Goal: Task Accomplishment & Management: Complete application form

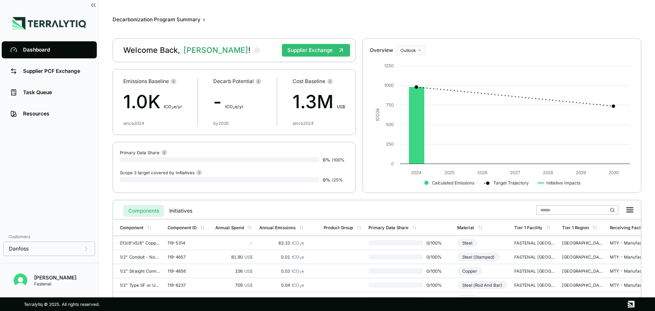
click at [43, 50] on div "Dashboard" at bounding box center [55, 49] width 65 height 7
click at [46, 70] on div "Supplier PCF Exchange" at bounding box center [55, 71] width 65 height 7
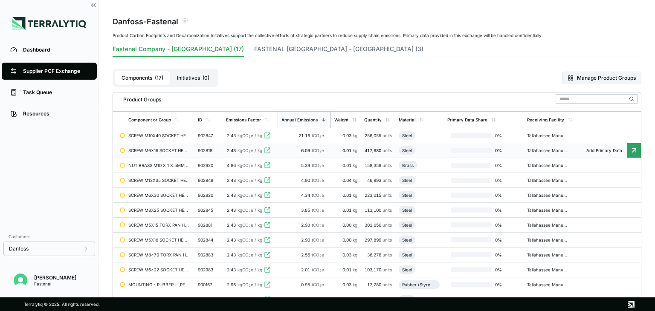
scroll to position [43, 0]
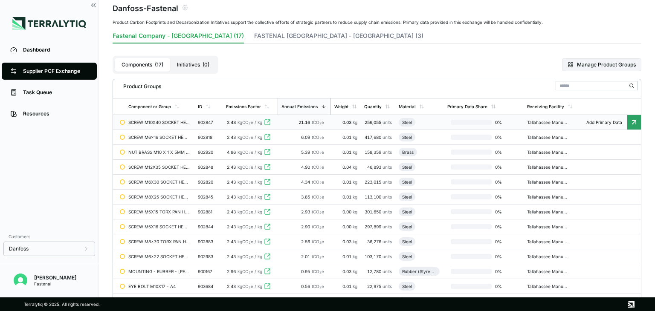
click at [441, 121] on span "Add Primary Data" at bounding box center [604, 122] width 46 height 5
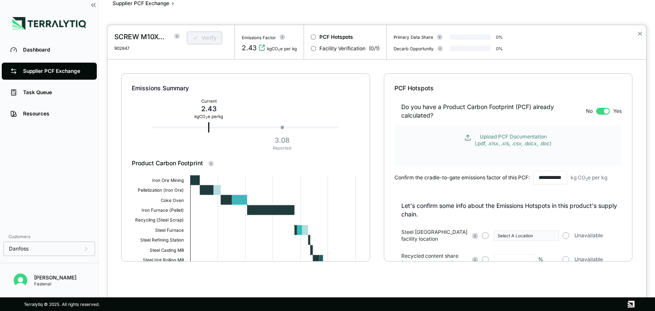
scroll to position [43, 0]
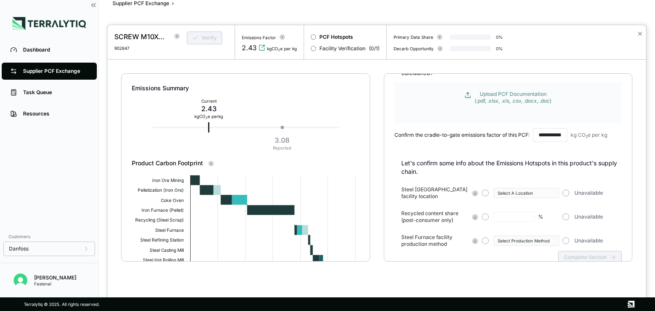
click at [441, 99] on div "Upload PCF Documentation (.pdf, .xlsx, .xls, .csv, .docx, .doc)" at bounding box center [512, 98] width 77 height 14
click at [438, 149] on div "**********" at bounding box center [507, 101] width 227 height 102
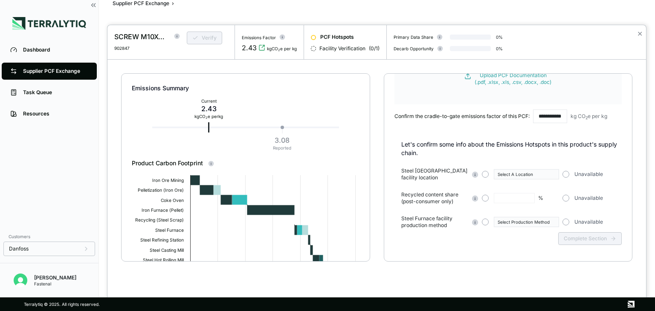
scroll to position [62, 0]
click at [441, 174] on button "button" at bounding box center [485, 174] width 7 height 7
click at [441, 174] on div "Select A Location" at bounding box center [523, 173] width 52 height 5
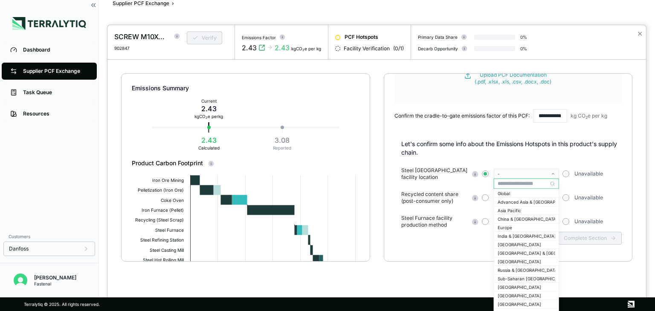
click at [441, 174] on div "-" at bounding box center [523, 173] width 52 height 5
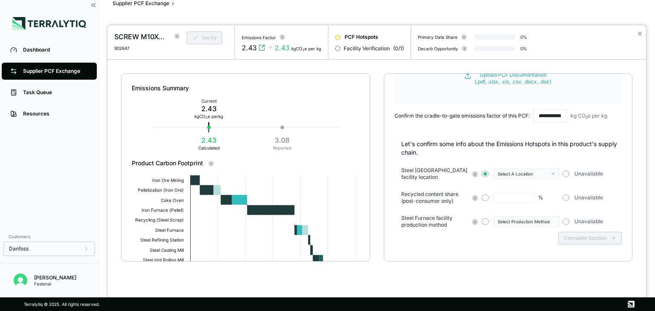
click at [441, 114] on input "**********" at bounding box center [550, 116] width 34 height 14
click at [441, 171] on div "Steel Furnace facility location Select A Location Unavailable" at bounding box center [511, 174] width 220 height 14
click at [441, 174] on button "button" at bounding box center [565, 174] width 7 height 7
click at [441, 192] on div "Recycled content share (post-consumer only) % Unavailable" at bounding box center [511, 198] width 220 height 14
click at [441, 197] on button "button" at bounding box center [565, 197] width 7 height 7
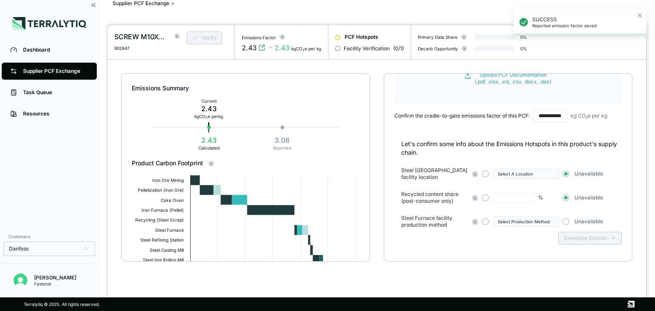
click at [441, 219] on button "button" at bounding box center [565, 221] width 7 height 7
click at [441, 220] on button "button" at bounding box center [565, 221] width 7 height 7
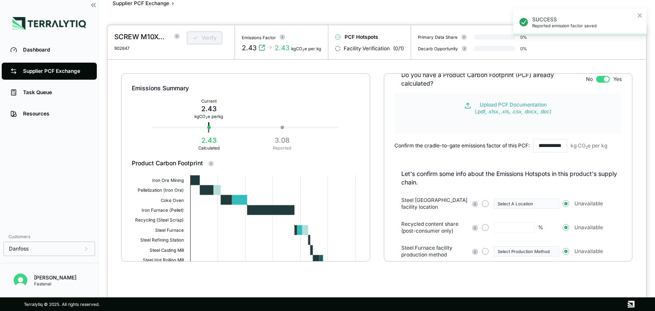
scroll to position [0, 0]
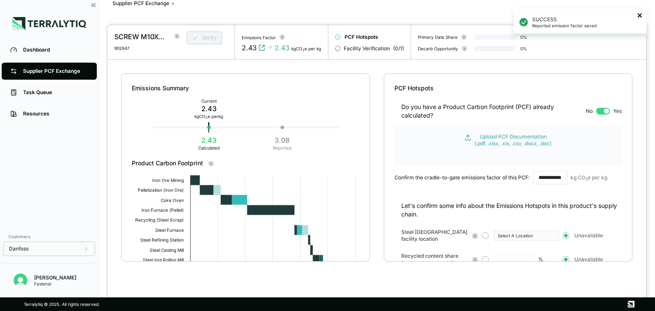
click at [441, 17] on icon "close" at bounding box center [639, 15] width 4 height 4
click at [441, 139] on div "Upload PCF Documentation (.pdf, .xlsx, .xls, .csv, .docx, .doc)" at bounding box center [512, 140] width 77 height 14
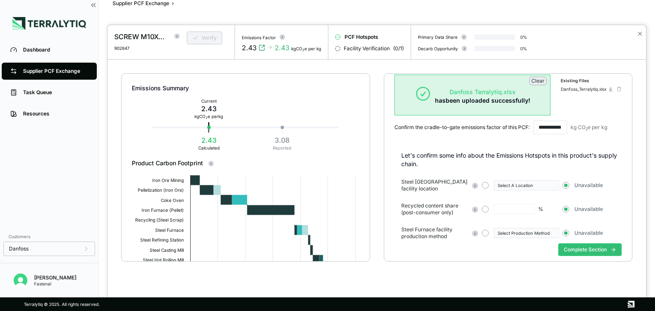
scroll to position [62, 0]
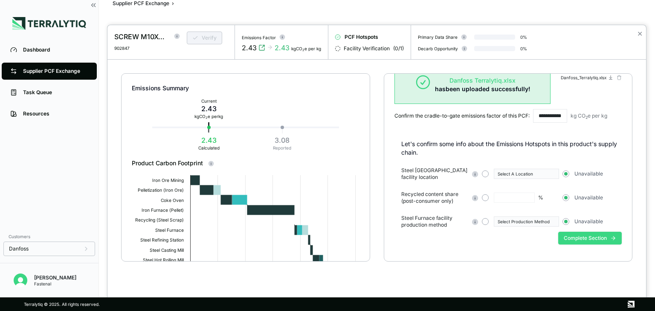
click at [441, 238] on button "Complete Section" at bounding box center [590, 238] width 64 height 13
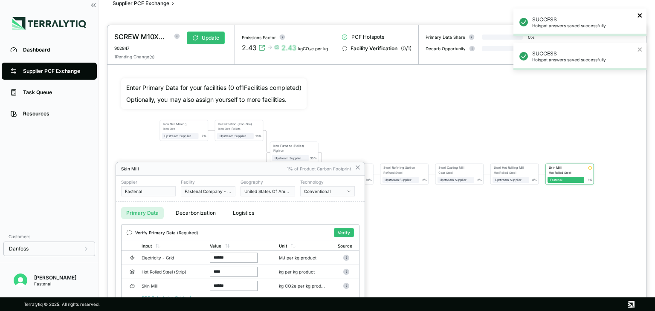
click at [441, 16] on icon "close" at bounding box center [639, 15] width 4 height 4
click at [441, 14] on icon "close" at bounding box center [640, 15] width 6 height 7
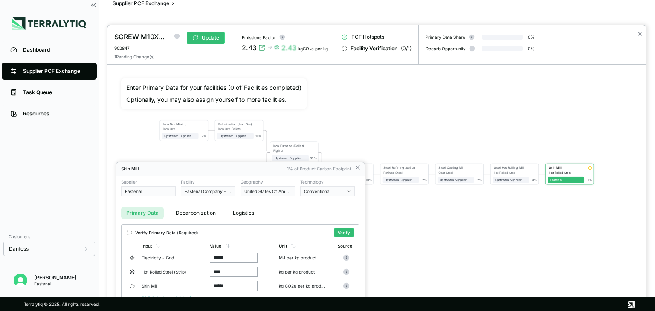
click at [276, 87] on div at bounding box center [376, 168] width 538 height 286
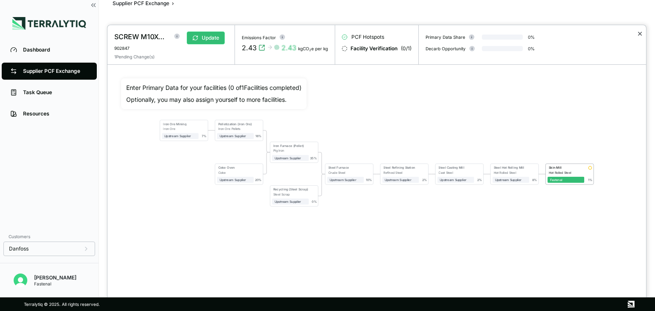
click at [441, 33] on button "✕" at bounding box center [640, 34] width 6 height 10
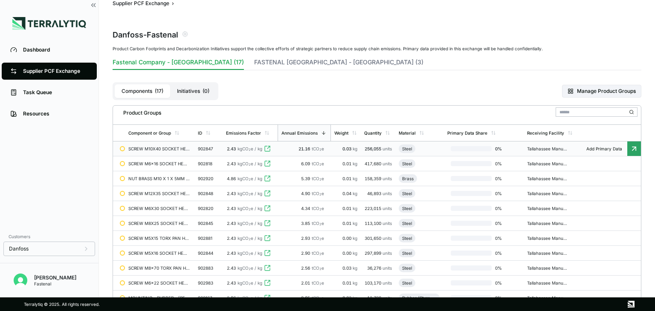
click at [190, 151] on td "SCREW M10X40 SOCKET HEAD CAP ISO 4762 A4" at bounding box center [159, 149] width 69 height 15
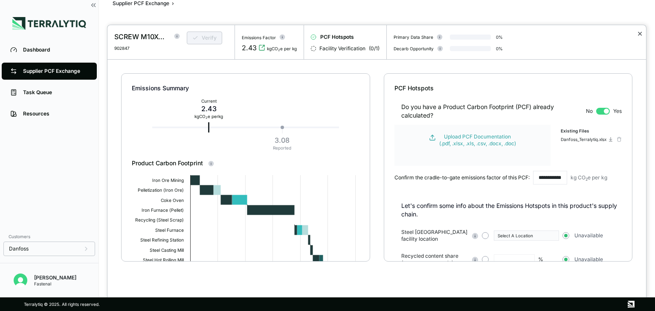
click at [441, 33] on button "✕" at bounding box center [640, 34] width 6 height 10
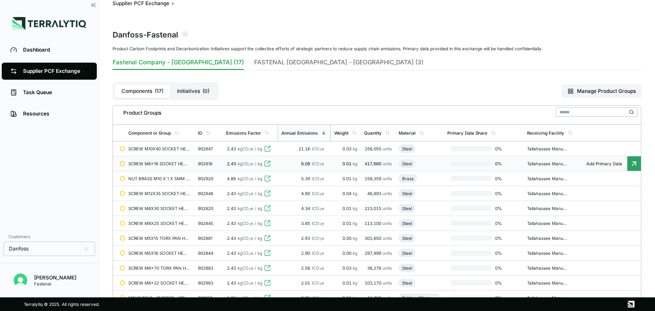
click at [441, 162] on span "Add Primary Data" at bounding box center [604, 163] width 46 height 5
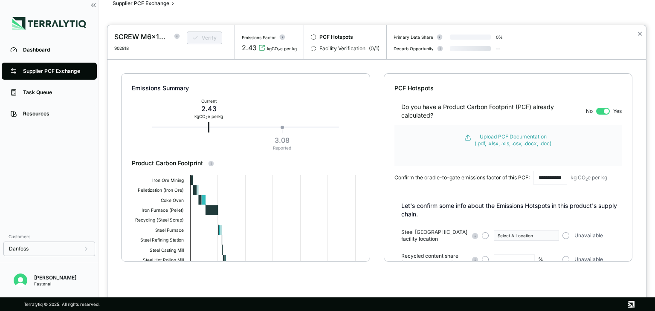
click at [441, 150] on form "Upload PCF Documentation (.pdf, .xlsx, .xls, .csv, .docx, .doc)" at bounding box center [507, 145] width 227 height 41
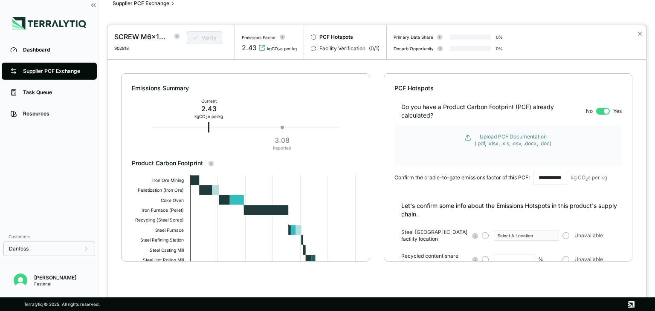
click at [441, 144] on div "Upload PCF Documentation (.pdf, .xlsx, .xls, .csv, .docx, .doc)" at bounding box center [512, 140] width 77 height 14
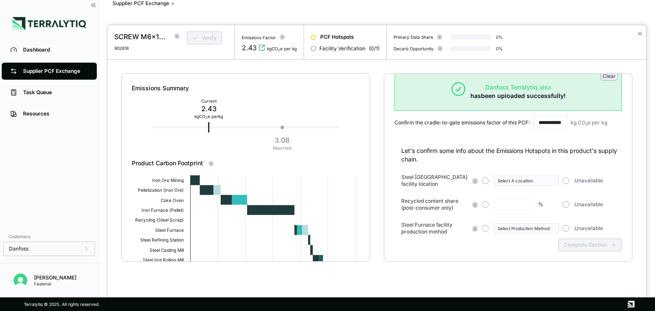
scroll to position [62, 0]
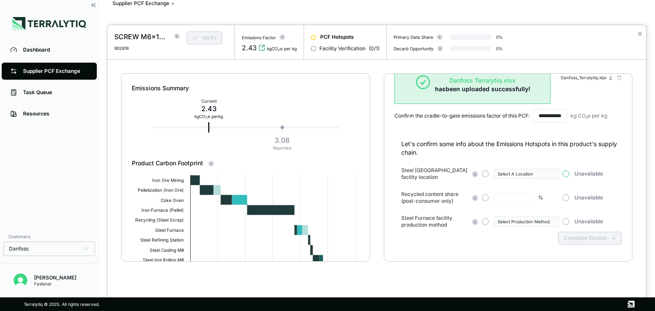
click at [441, 176] on button "button" at bounding box center [565, 174] width 7 height 7
drag, startPoint x: 566, startPoint y: 196, endPoint x: 566, endPoint y: 202, distance: 6.0
click at [441, 197] on button "button" at bounding box center [565, 197] width 7 height 7
click at [441, 219] on div "Steel Furnace facility production method Select Production Method Unavailable" at bounding box center [511, 222] width 220 height 14
click at [441, 221] on button "button" at bounding box center [565, 221] width 7 height 7
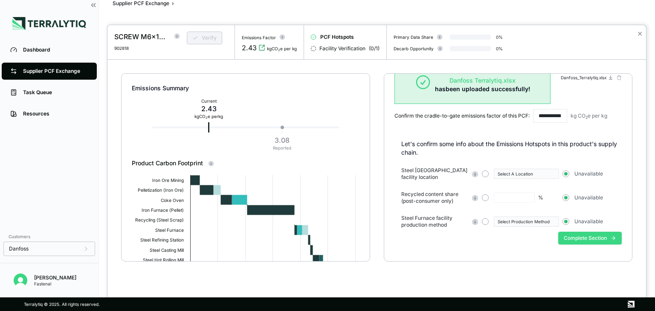
click at [441, 236] on button "Complete Section" at bounding box center [590, 238] width 64 height 13
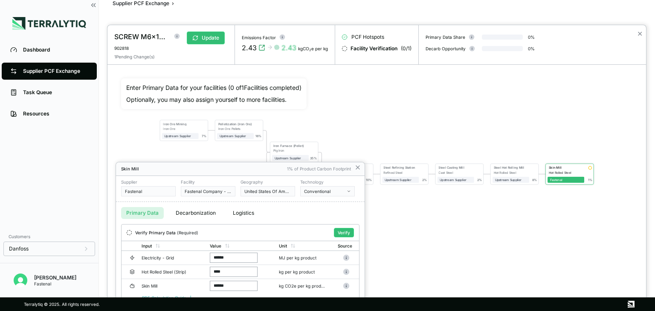
click at [304, 173] on div "Skin Mill 1% of Product Carbon Footprint" at bounding box center [240, 169] width 249 height 14
click at [334, 188] on button "Conventional" at bounding box center [327, 191] width 55 height 10
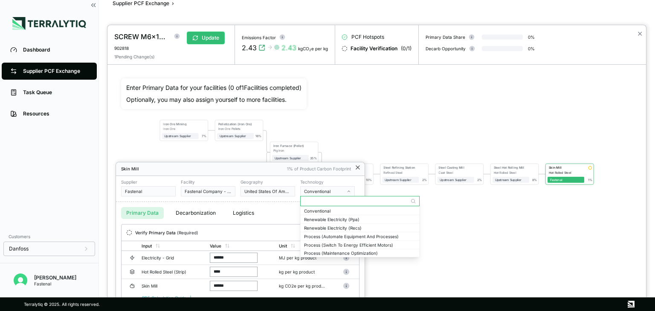
click at [354, 165] on icon at bounding box center [357, 167] width 7 height 7
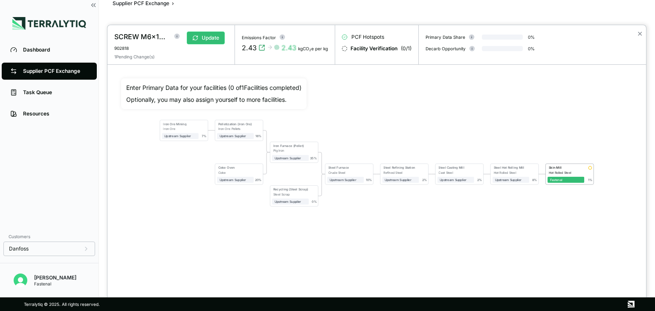
click at [441, 31] on div "✕" at bounding box center [639, 44] width 12 height 39
click at [441, 33] on div "✕" at bounding box center [639, 44] width 12 height 39
click at [441, 33] on button "✕" at bounding box center [640, 34] width 6 height 10
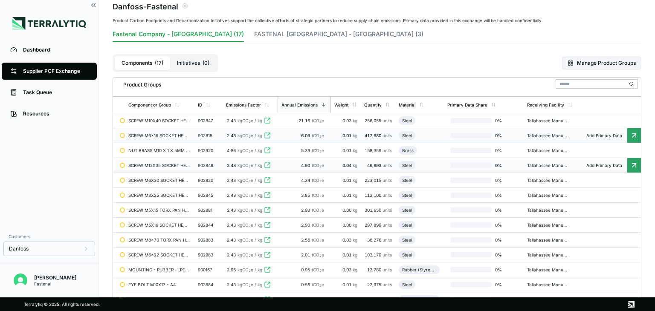
scroll to position [59, 0]
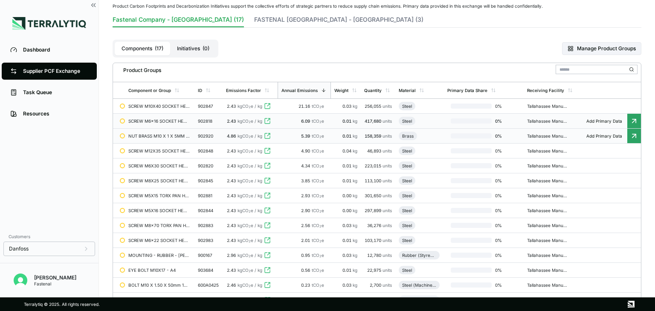
click at [441, 137] on icon at bounding box center [633, 135] width 3 height 3
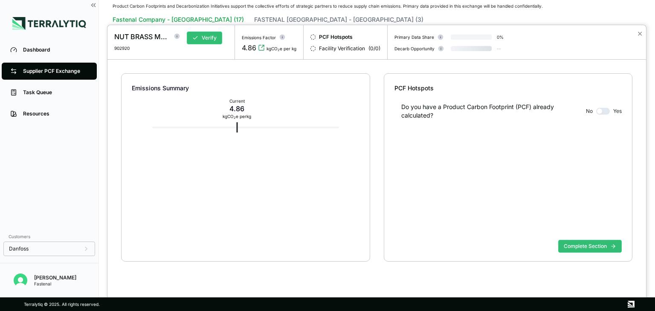
scroll to position [16, 0]
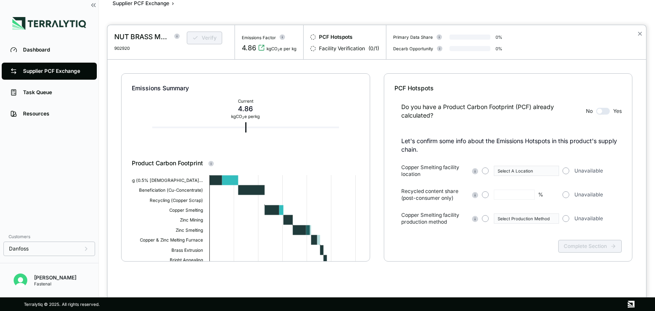
click at [441, 109] on button "button" at bounding box center [603, 111] width 14 height 7
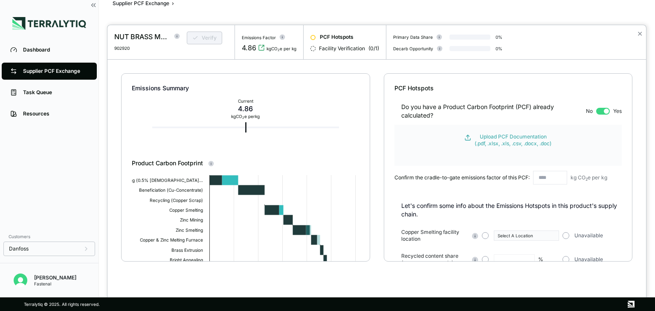
click at [441, 107] on div "Do you have a Product Carbon Footprint (PCF) already calculated? No Yes" at bounding box center [507, 106] width 227 height 27
click at [441, 110] on button "button" at bounding box center [603, 111] width 14 height 7
click at [441, 38] on div "SUCCESS Reported emission factor cleared" at bounding box center [580, 26] width 136 height 38
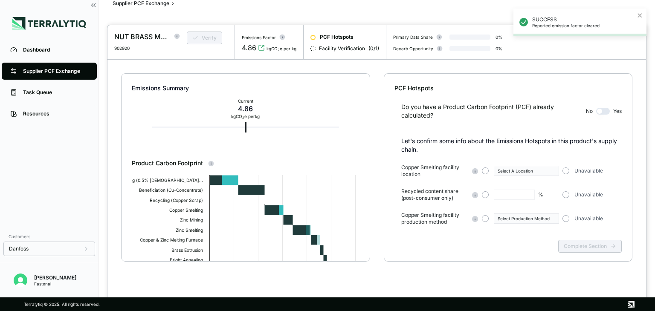
click at [441, 17] on div "SUCCESS Reported emission factor cleared" at bounding box center [577, 22] width 120 height 17
click at [441, 33] on body "SUCCESS Reported emission factor cleared Dashboard Supplier PCF Exchange Task Q…" at bounding box center [327, 155] width 655 height 311
click at [441, 33] on button "✕" at bounding box center [640, 34] width 6 height 10
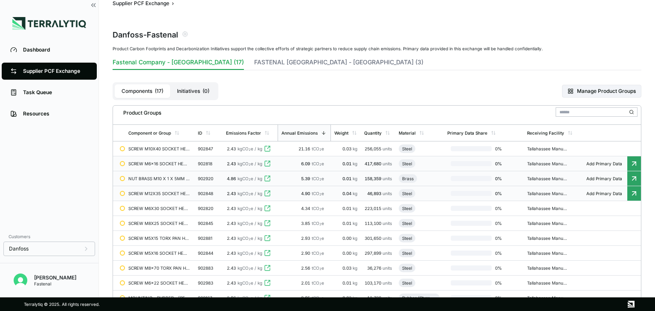
click at [441, 195] on span "Add Primary Data" at bounding box center [604, 193] width 46 height 5
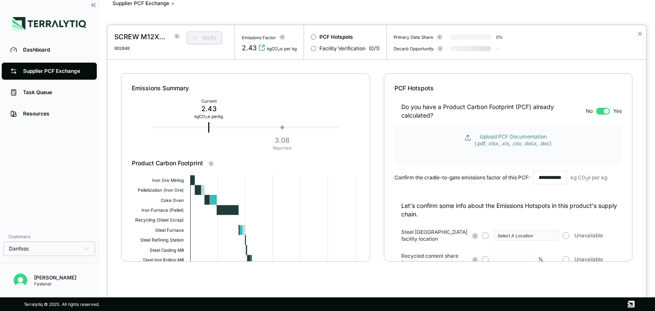
click at [441, 137] on div "Upload PCF Documentation (.pdf, .xlsx, .xls, .csv, .docx, .doc)" at bounding box center [512, 140] width 77 height 14
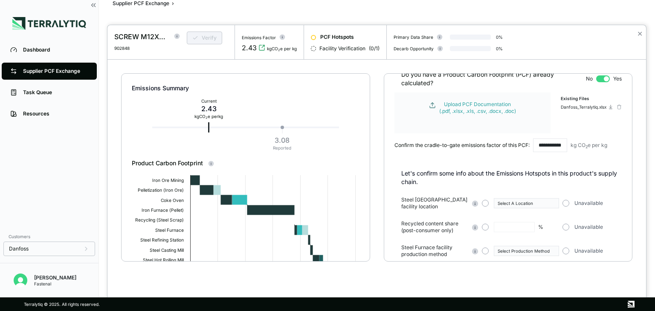
scroll to position [62, 0]
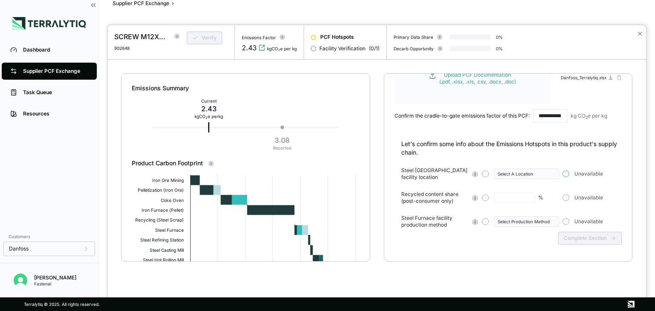
click at [441, 173] on button "button" at bounding box center [565, 174] width 7 height 7
click at [441, 196] on button "button" at bounding box center [565, 197] width 7 height 7
drag, startPoint x: 567, startPoint y: 222, endPoint x: 569, endPoint y: 227, distance: 5.4
click at [441, 222] on button "button" at bounding box center [565, 221] width 7 height 7
click at [441, 238] on button "Complete Section" at bounding box center [590, 238] width 64 height 13
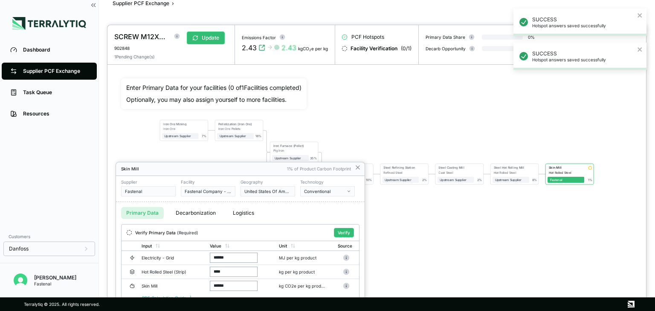
click at [441, 17] on div "SUCCESS Hotspot answers saved successfully" at bounding box center [579, 22] width 133 height 27
click at [441, 50] on icon "close" at bounding box center [640, 49] width 6 height 7
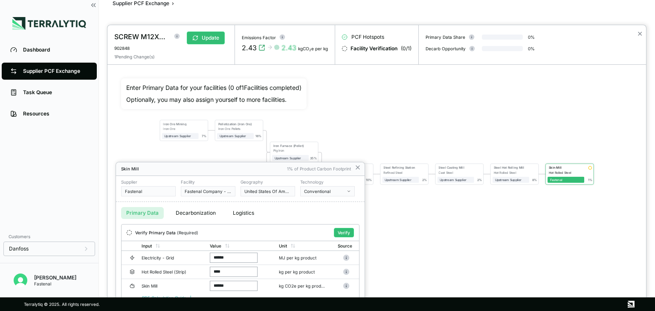
click at [441, 36] on div "SUCCESS Hotspot answers saved successfully SUCCESS Hotspot answers saved succes…" at bounding box center [580, 26] width 136 height 38
click at [441, 35] on div at bounding box center [376, 168] width 538 height 286
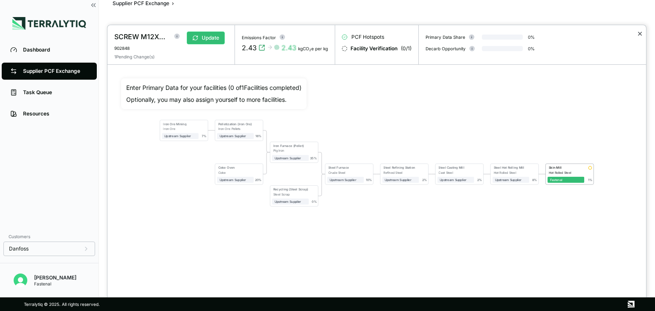
click at [441, 34] on button "✕" at bounding box center [640, 34] width 6 height 10
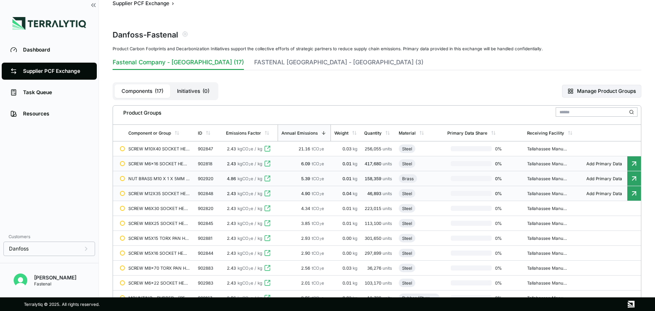
click at [441, 207] on span "Add Primary Data" at bounding box center [604, 208] width 46 height 5
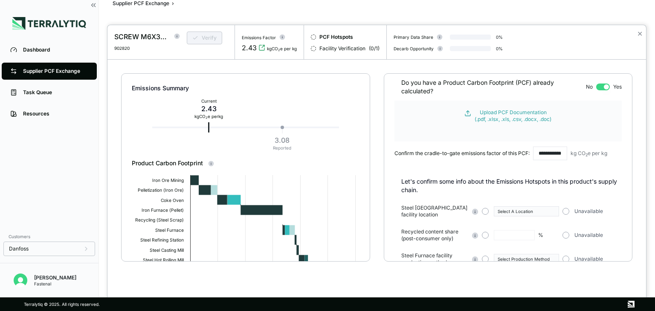
scroll to position [62, 0]
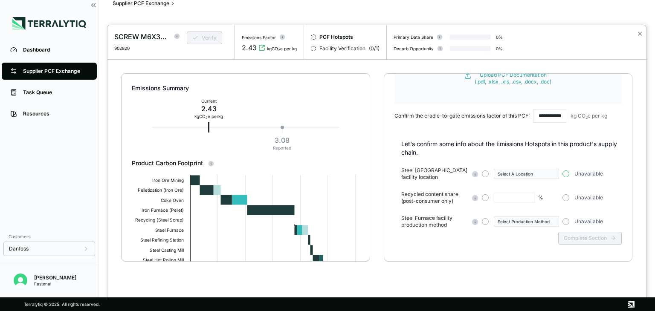
click at [441, 174] on button "button" at bounding box center [565, 174] width 7 height 7
click at [441, 197] on button "button" at bounding box center [565, 197] width 7 height 7
click at [441, 222] on button "button" at bounding box center [565, 221] width 7 height 7
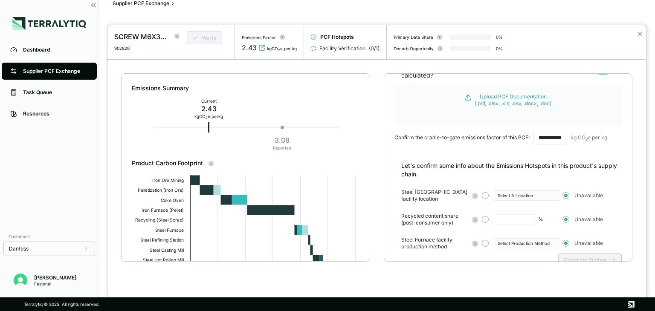
scroll to position [19, 0]
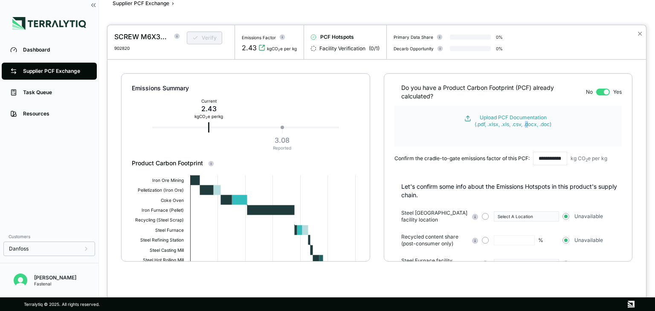
click at [441, 131] on form "Upload PCF Documentation (.pdf, .xlsx, .xls, .csv, .docx, .doc)" at bounding box center [507, 126] width 227 height 41
click at [441, 125] on div "Upload PCF Documentation (.pdf, .xlsx, .xls, .csv, .docx, .doc)" at bounding box center [512, 121] width 77 height 14
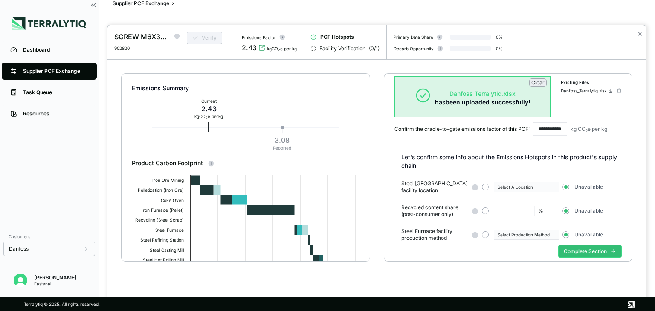
scroll to position [62, 0]
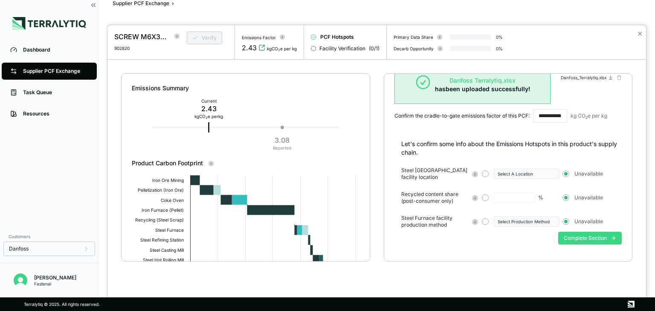
click at [441, 234] on button "Complete Section" at bounding box center [590, 238] width 64 height 13
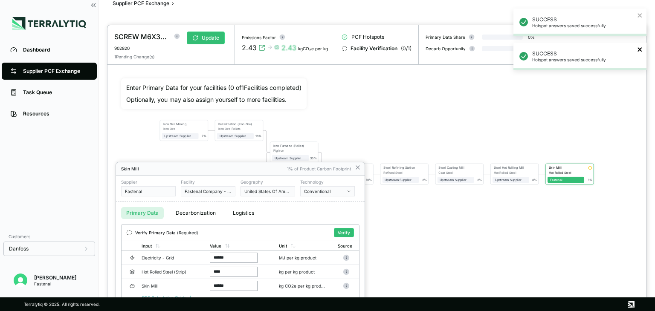
click at [441, 47] on icon "close" at bounding box center [640, 49] width 6 height 7
click at [441, 16] on icon "close" at bounding box center [639, 15] width 4 height 4
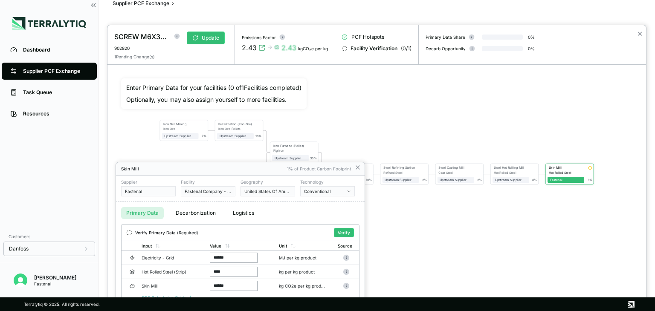
click at [441, 36] on div at bounding box center [376, 168] width 538 height 286
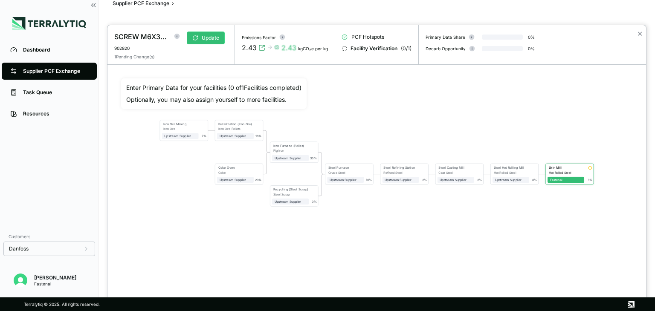
click at [441, 33] on button "✕" at bounding box center [640, 34] width 6 height 10
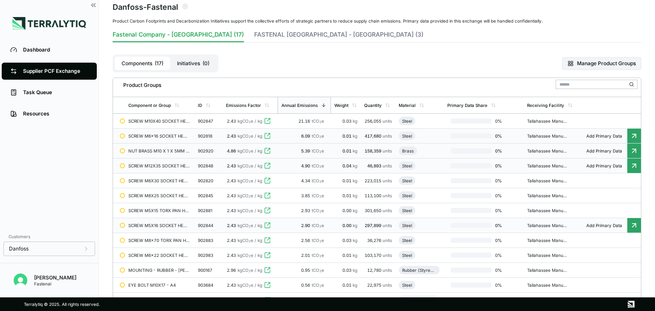
scroll to position [59, 0]
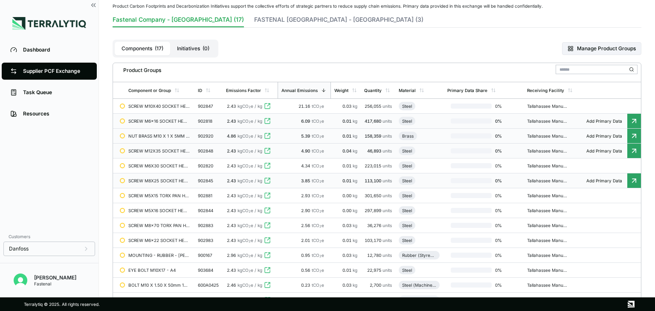
click at [441, 178] on span "Add Primary Data" at bounding box center [604, 180] width 46 height 5
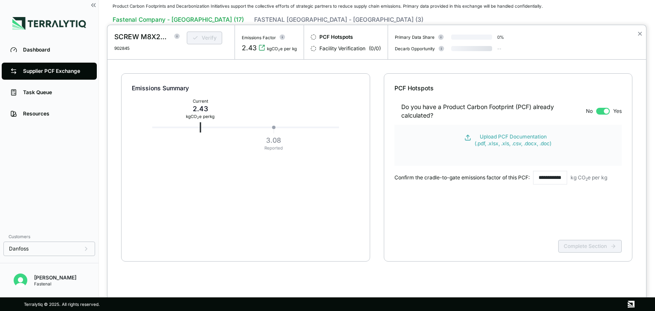
scroll to position [16, 0]
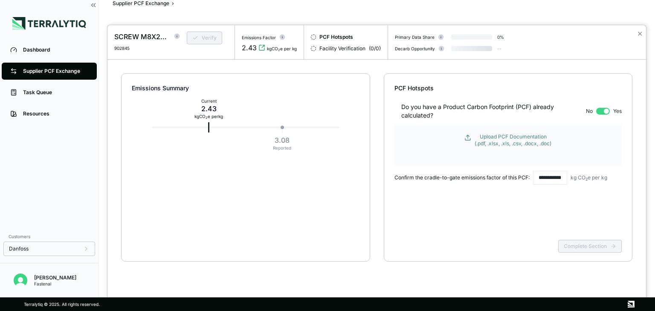
click at [441, 143] on div "Upload PCF Documentation (.pdf, .xlsx, .xls, .csv, .docx, .doc)" at bounding box center [512, 140] width 77 height 14
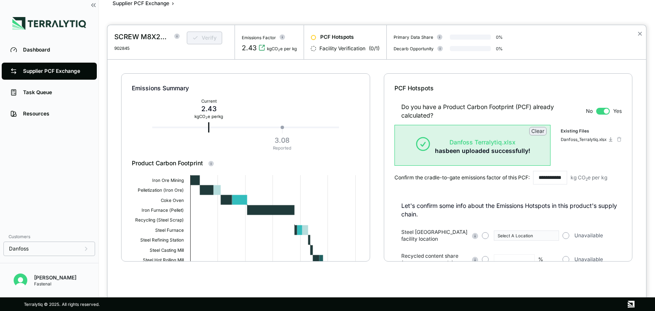
scroll to position [62, 0]
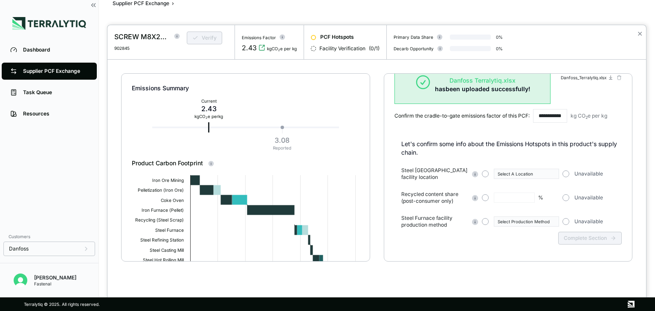
click at [441, 179] on div "Steel Furnace facility location Select A Location Unavailable" at bounding box center [511, 174] width 220 height 14
click at [441, 171] on button "button" at bounding box center [565, 174] width 7 height 7
drag, startPoint x: 567, startPoint y: 199, endPoint x: 566, endPoint y: 207, distance: 8.1
click at [441, 199] on button "button" at bounding box center [565, 197] width 7 height 7
click at [441, 223] on button "button" at bounding box center [565, 221] width 7 height 7
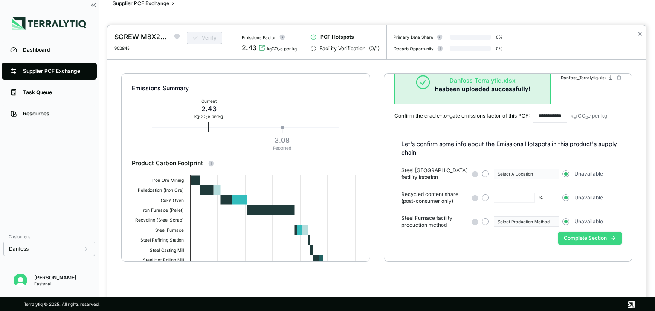
click at [441, 239] on button "Complete Section" at bounding box center [590, 238] width 64 height 13
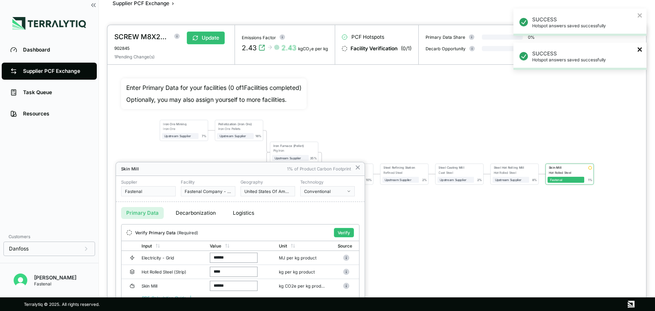
click at [441, 49] on icon "close" at bounding box center [639, 49] width 4 height 4
click at [441, 15] on icon "close" at bounding box center [639, 15] width 4 height 4
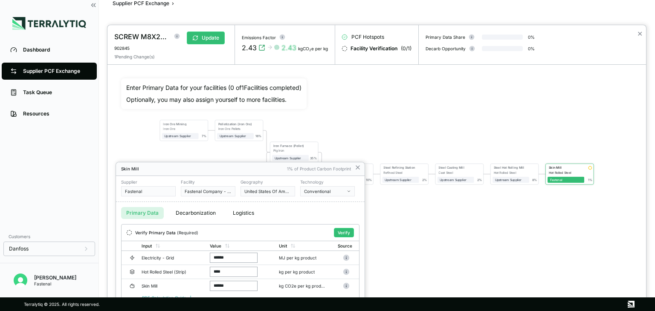
click at [441, 35] on div at bounding box center [376, 168] width 538 height 286
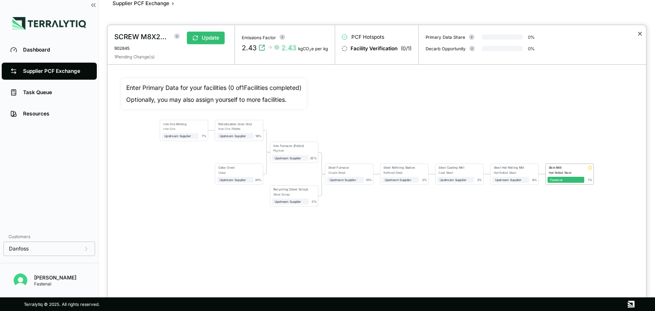
click at [441, 33] on button "✕" at bounding box center [640, 34] width 6 height 10
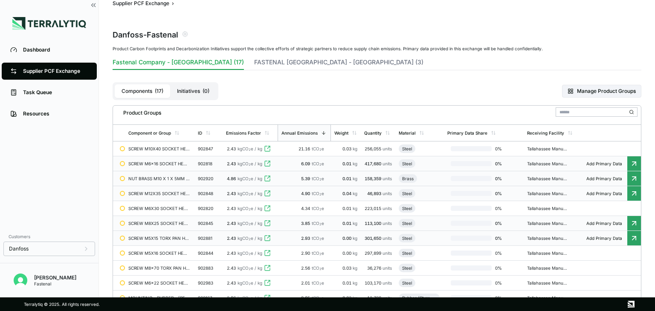
click at [151, 236] on div "SCREW M5X15 TORX PAN HEAD DBL SEMS" at bounding box center [158, 238] width 61 height 5
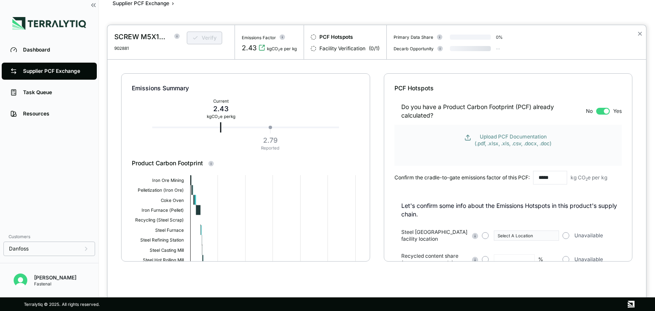
click at [441, 140] on div "Upload PCF Documentation (.pdf, .xlsx, .xls, .csv, .docx, .doc)" at bounding box center [512, 140] width 77 height 14
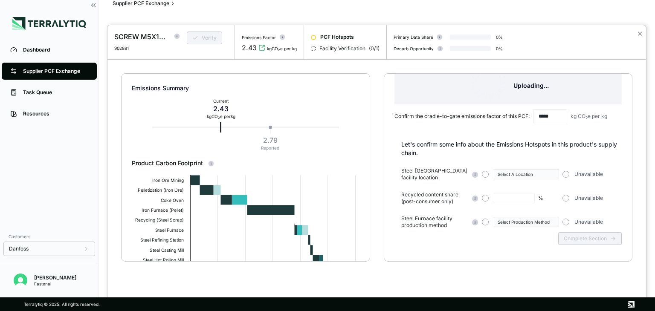
scroll to position [62, 0]
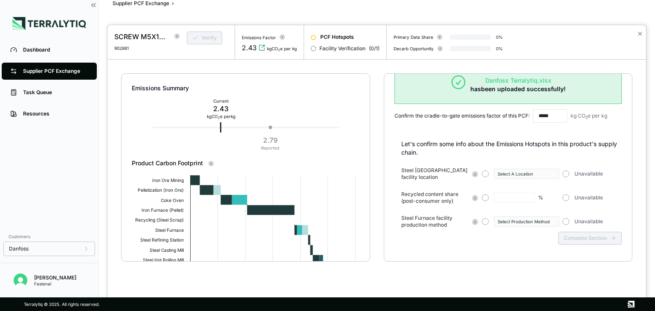
click at [441, 176] on button "button" at bounding box center [565, 174] width 7 height 7
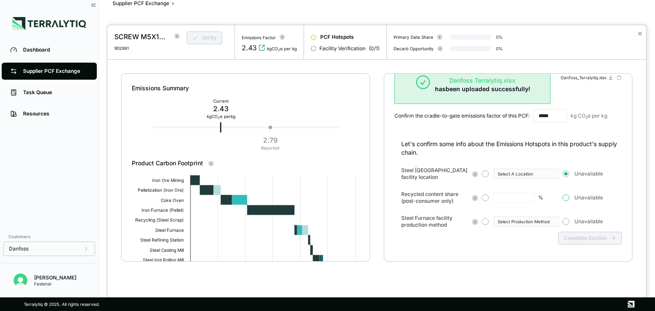
click at [441, 197] on button "button" at bounding box center [565, 197] width 7 height 7
click at [441, 221] on button "button" at bounding box center [565, 221] width 7 height 7
click at [441, 242] on button "Complete Section" at bounding box center [590, 238] width 64 height 13
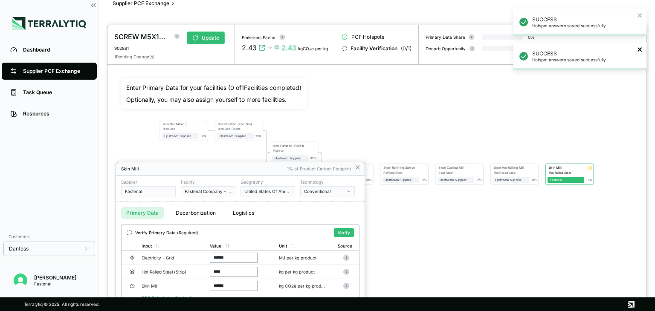
click at [441, 52] on icon "close" at bounding box center [640, 49] width 6 height 7
click at [441, 16] on icon "close" at bounding box center [639, 15] width 4 height 4
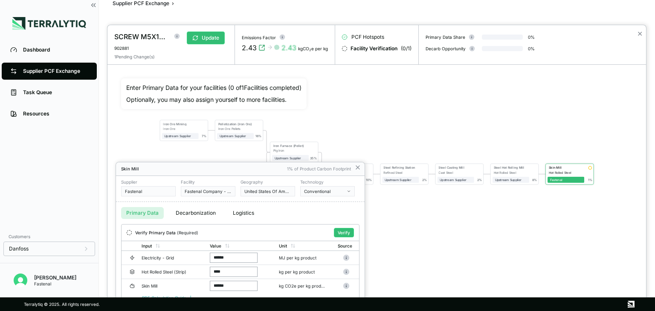
click at [441, 33] on div at bounding box center [376, 168] width 538 height 286
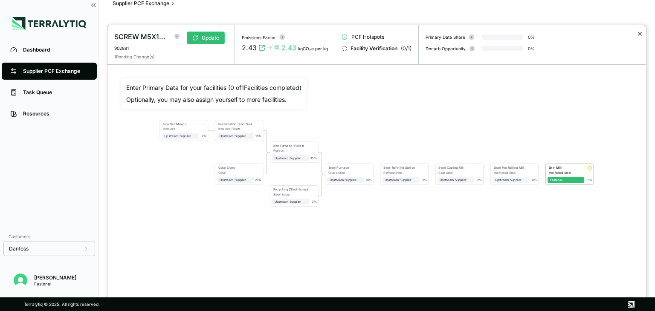
click at [441, 35] on button "✕" at bounding box center [640, 34] width 6 height 10
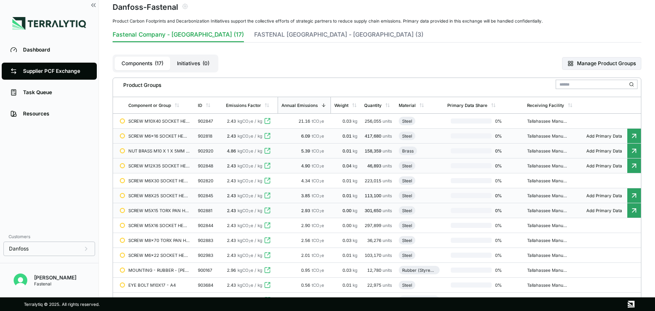
scroll to position [59, 0]
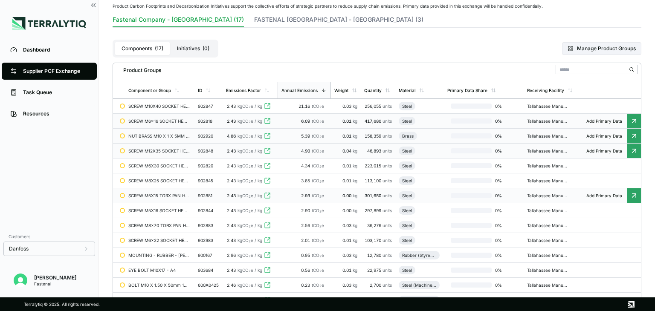
click at [441, 195] on td "Tallahassee Manufacturing" at bounding box center [549, 195] width 53 height 15
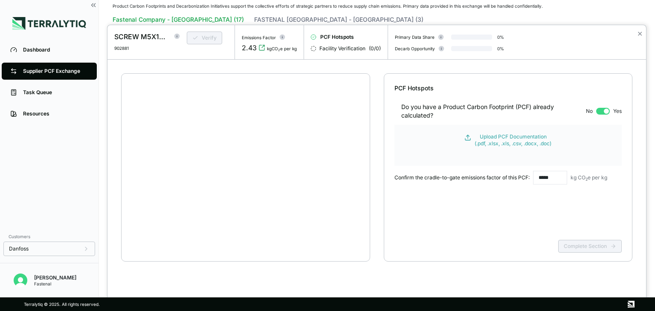
scroll to position [16, 0]
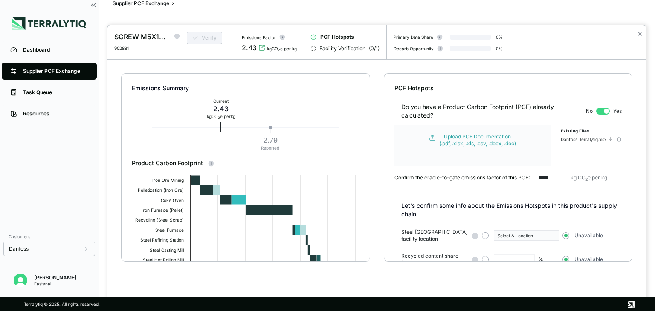
click at [441, 35] on div "✕" at bounding box center [639, 42] width 12 height 34
click at [441, 33] on button "✕" at bounding box center [640, 34] width 6 height 10
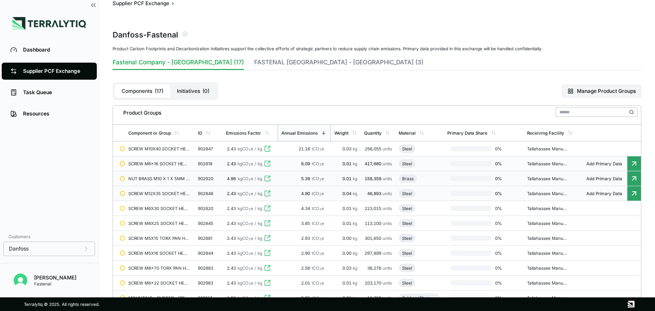
click at [168, 243] on td "SCREW M5X15 TORX PAN HEAD DBL SEMS" at bounding box center [159, 238] width 69 height 15
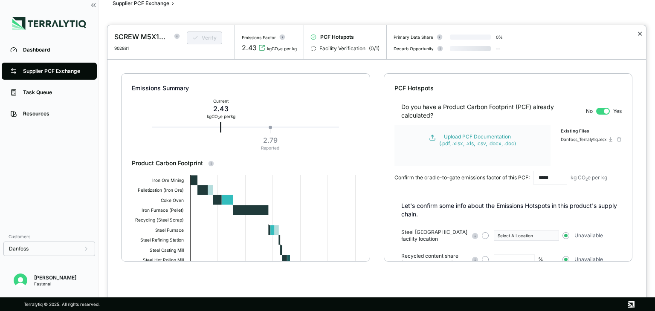
click at [441, 30] on button "✕" at bounding box center [640, 34] width 6 height 10
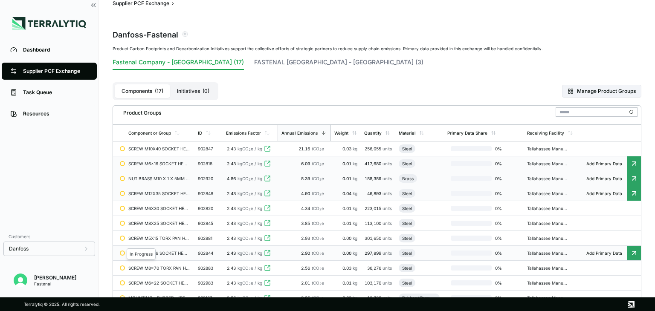
click at [131, 253] on div "In Progress" at bounding box center [141, 254] width 29 height 11
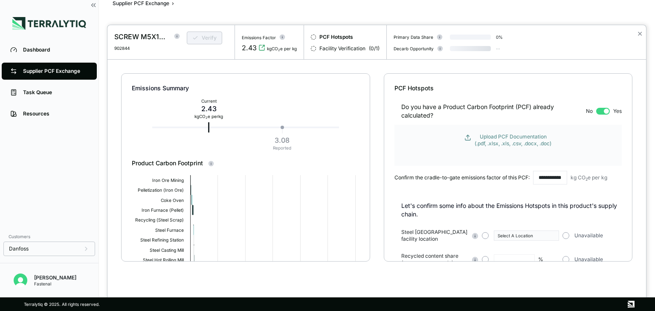
click at [441, 141] on div "Upload PCF Documentation (.pdf, .xlsx, .xls, .csv, .docx, .doc)" at bounding box center [512, 140] width 77 height 14
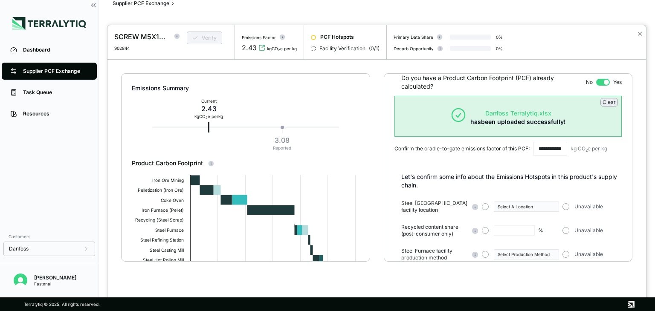
scroll to position [62, 0]
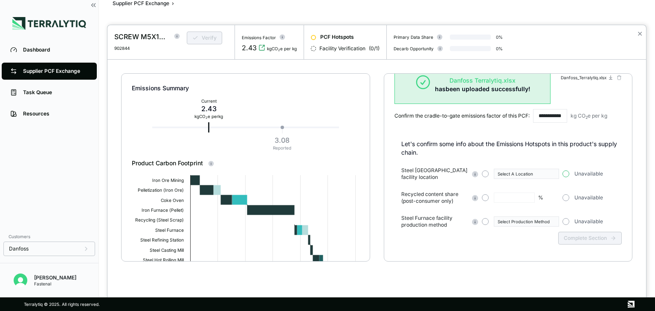
click at [441, 174] on button "button" at bounding box center [565, 174] width 7 height 7
click at [441, 194] on div "Recycled content share (post-consumer only) % Unavailable" at bounding box center [511, 198] width 220 height 14
click at [441, 199] on div "Unavailable" at bounding box center [595, 197] width 66 height 7
click at [441, 199] on button "button" at bounding box center [565, 197] width 7 height 7
click at [441, 220] on button "button" at bounding box center [565, 221] width 7 height 7
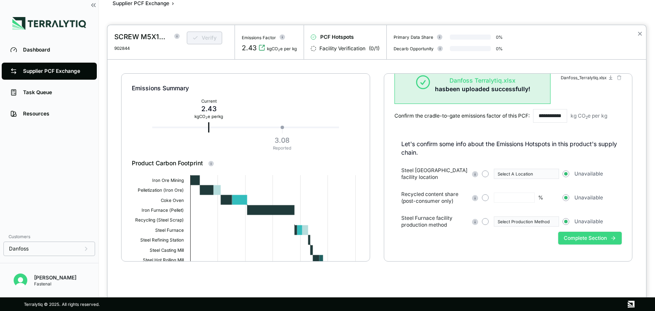
click at [441, 240] on button "Complete Section" at bounding box center [590, 238] width 64 height 13
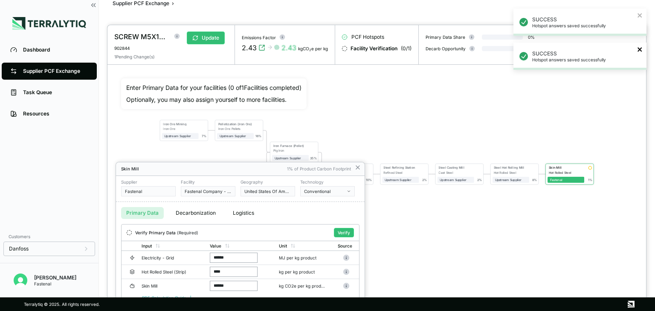
click at [441, 49] on icon "close" at bounding box center [640, 49] width 6 height 7
click at [441, 13] on div "SUCCESS Hotspot answers saved successfully" at bounding box center [579, 22] width 133 height 27
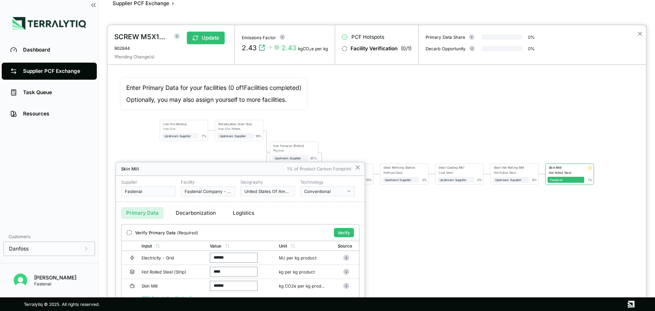
click at [441, 34] on div at bounding box center [376, 168] width 538 height 286
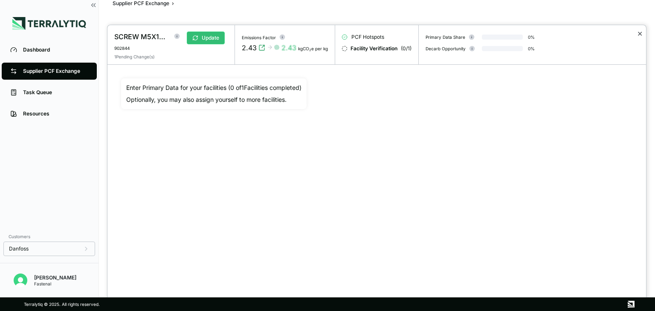
click at [441, 31] on button "✕" at bounding box center [640, 34] width 6 height 10
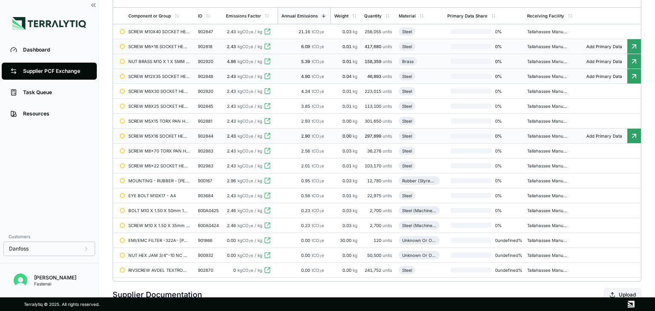
scroll to position [133, 0]
click at [234, 141] on td "2.43 kgCO 2 e / kg" at bounding box center [250, 136] width 55 height 15
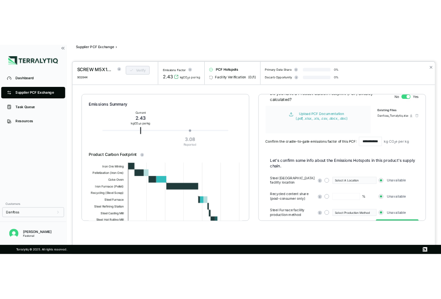
scroll to position [62, 0]
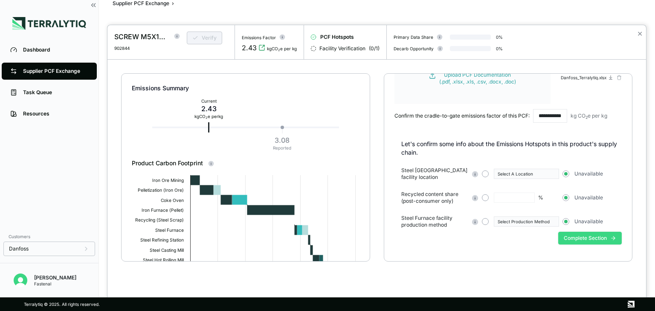
click at [441, 234] on button "Complete Section" at bounding box center [590, 238] width 64 height 13
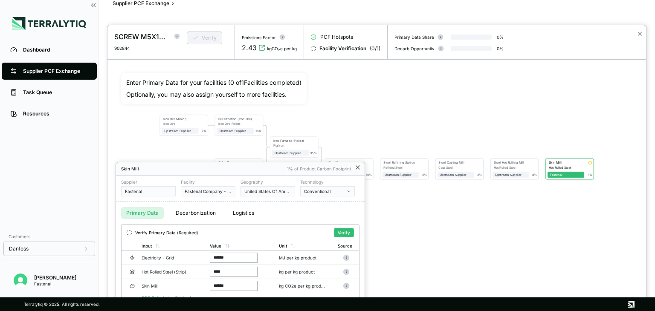
click at [358, 166] on icon at bounding box center [357, 167] width 7 height 7
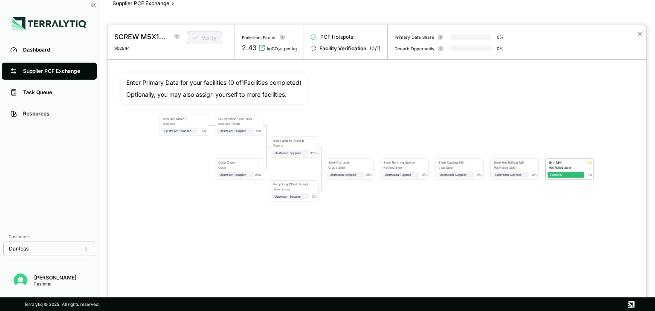
click at [441, 181] on div "Iron Ore Mining Iron Ore Upstream Supplier + Assign to me 7 % Pelletization (Ir…" at bounding box center [376, 158] width 511 height 170
click at [441, 170] on div "Fastenal" at bounding box center [565, 173] width 37 height 9
click at [441, 164] on div at bounding box center [590, 163] width 4 height 4
drag, startPoint x: 590, startPoint y: 163, endPoint x: 567, endPoint y: 166, distance: 24.0
click at [441, 164] on div at bounding box center [590, 163] width 4 height 4
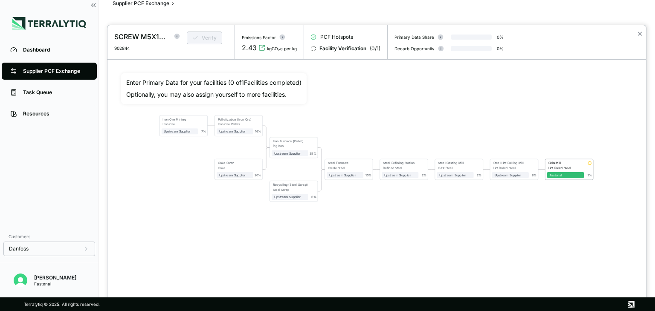
click at [200, 36] on div "Verify" at bounding box center [204, 42] width 48 height 20
click at [252, 132] on span "+ Assign to me" at bounding box center [235, 132] width 37 height 6
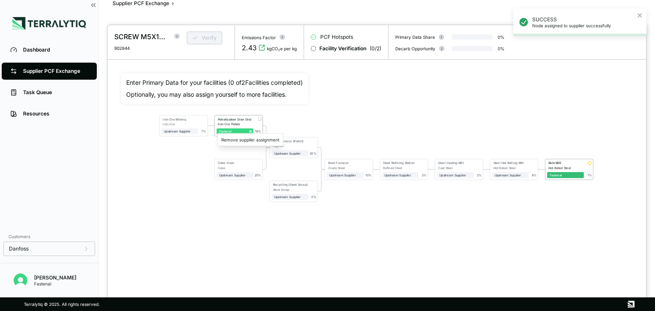
click at [251, 130] on icon at bounding box center [251, 132] width 4 height 4
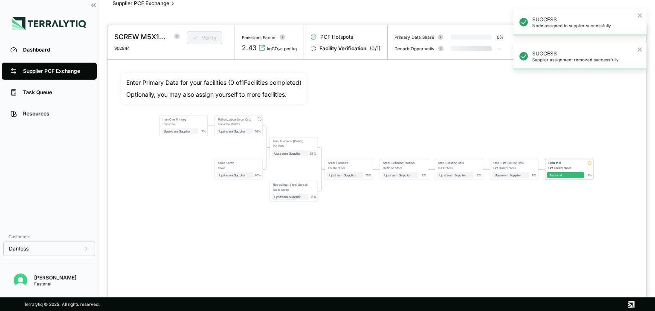
click at [376, 137] on div "Iron Ore Mining Iron Ore Upstream Supplier + Assign to me 7 % Pelletization (Ir…" at bounding box center [376, 158] width 511 height 170
click at [199, 35] on div "Verify" at bounding box center [204, 42] width 48 height 20
click at [174, 35] on icon at bounding box center [177, 36] width 6 height 6
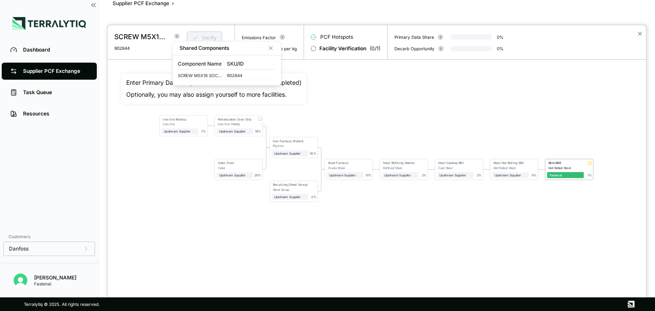
click at [174, 35] on icon at bounding box center [177, 36] width 6 height 6
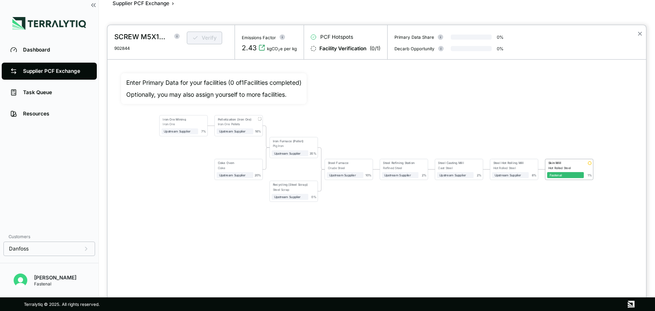
drag, startPoint x: 451, startPoint y: 31, endPoint x: 455, endPoint y: 20, distance: 11.3
click at [441, 299] on div "SCREW M5X16 SOCKET HEAD CAP ISO 4762 A4- 902844 Verify Emissions Factor 2.43 kg…" at bounding box center [327, 311] width 655 height 0
click at [441, 26] on div "SCREW M5X16 SOCKET HEAD CAP ISO 4762 A4- 902844 Verify Emissions Factor 2.43 kg…" at bounding box center [376, 42] width 538 height 34
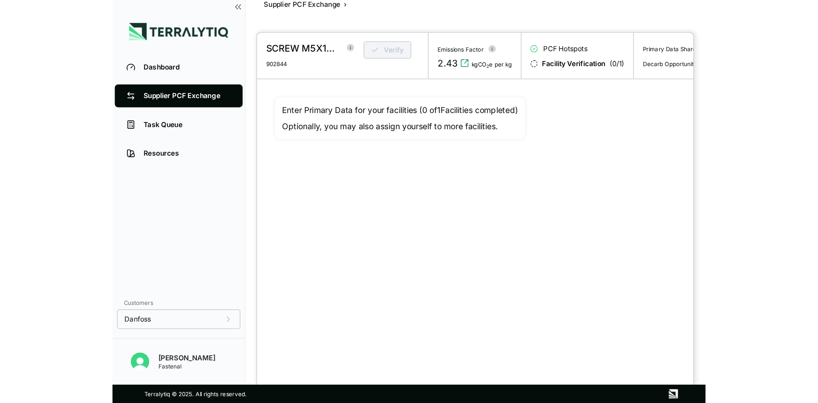
scroll to position [16, 0]
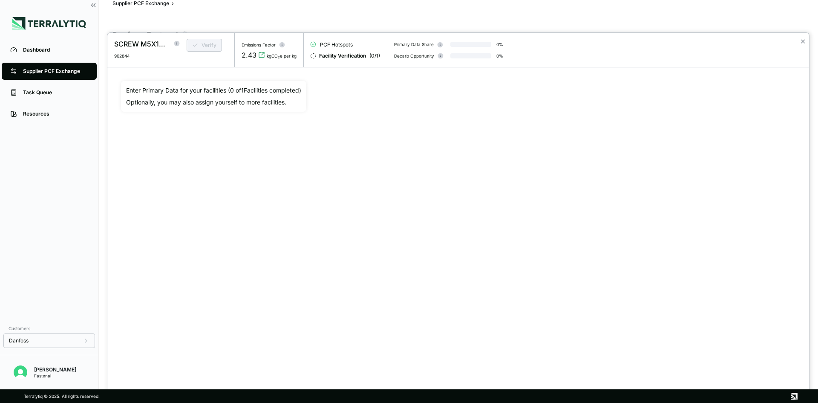
click at [205, 79] on div "Enter Primary Data for your facilities ( 0 of 1 Facilities completed) Optionall…" at bounding box center [458, 211] width 688 height 275
click at [441, 41] on button "✕" at bounding box center [804, 41] width 6 height 10
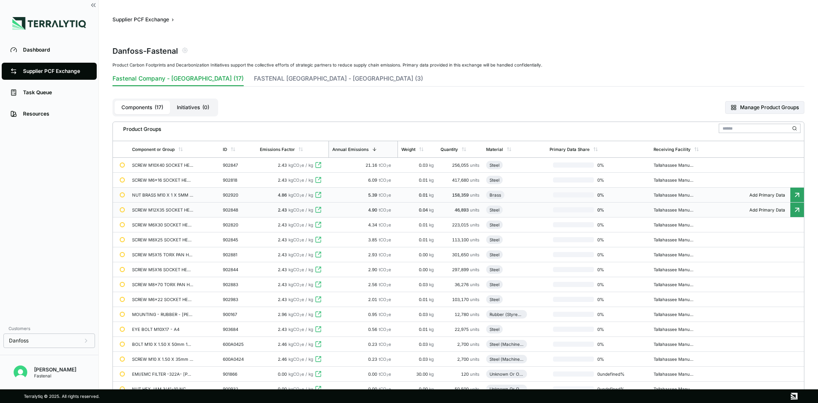
click at [441, 165] on div at bounding box center [798, 165] width 14 height 14
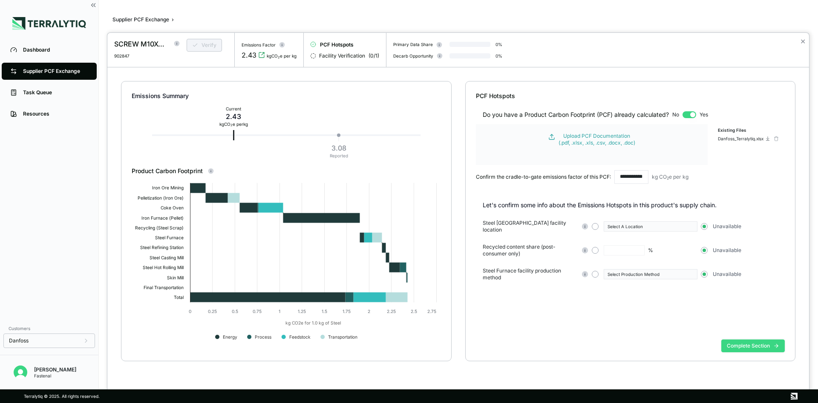
click at [441, 299] on button "Complete Section" at bounding box center [754, 345] width 64 height 13
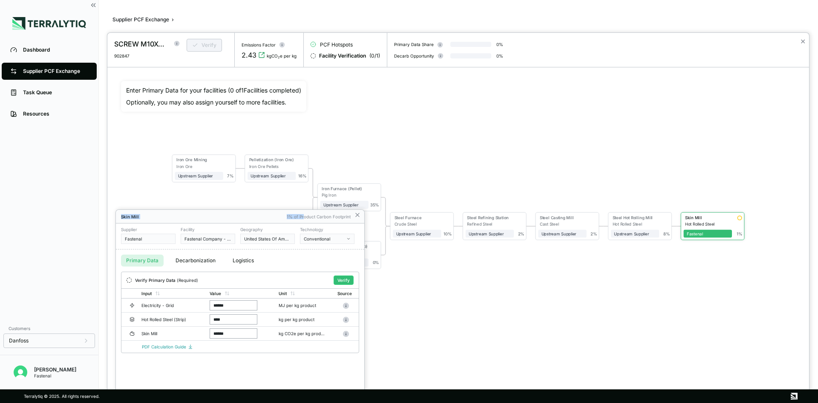
drag, startPoint x: 304, startPoint y: 217, endPoint x: 296, endPoint y: 194, distance: 25.1
click at [417, 299] on div "SCREW M10X40 SOCKET HEAD CAP ISO 4762 A4 902847 Verify Emissions Factor 2.43 kg…" at bounding box center [409, 403] width 818 height 0
click at [340, 278] on button "Verify" at bounding box center [344, 279] width 20 height 9
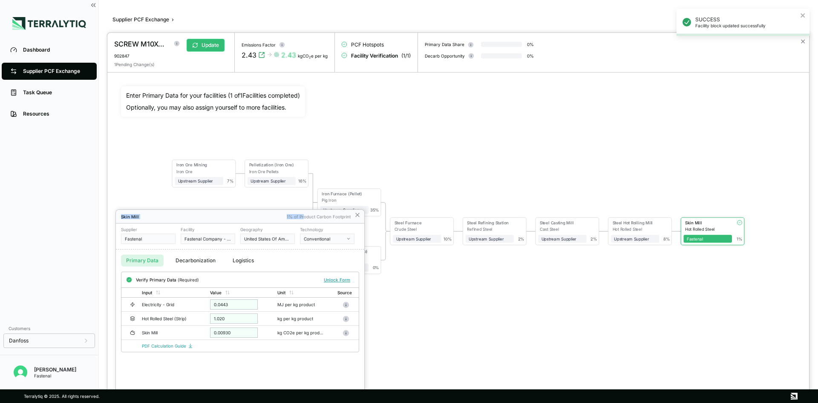
click at [441, 49] on div at bounding box center [458, 218] width 702 height 370
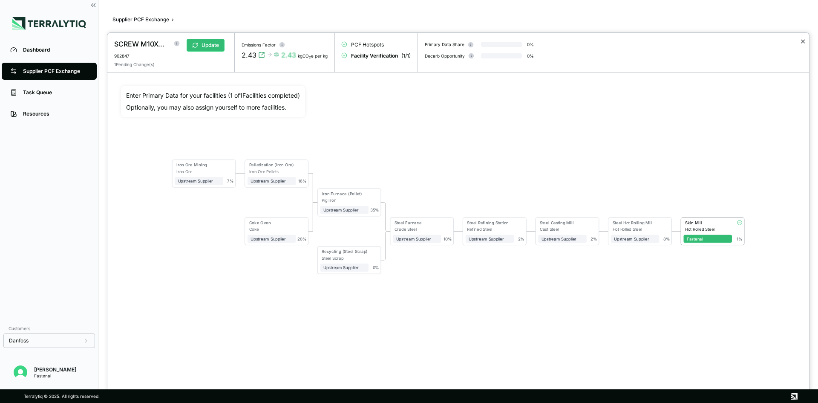
click at [441, 40] on button "✕" at bounding box center [804, 41] width 6 height 10
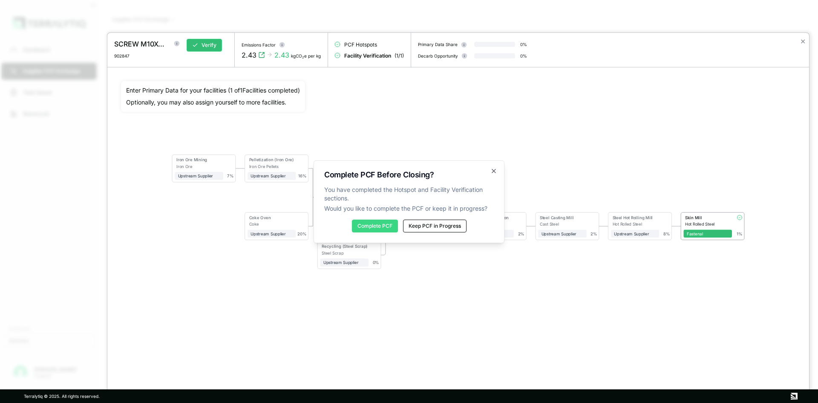
click at [358, 223] on button "Complete PCF" at bounding box center [375, 226] width 46 height 13
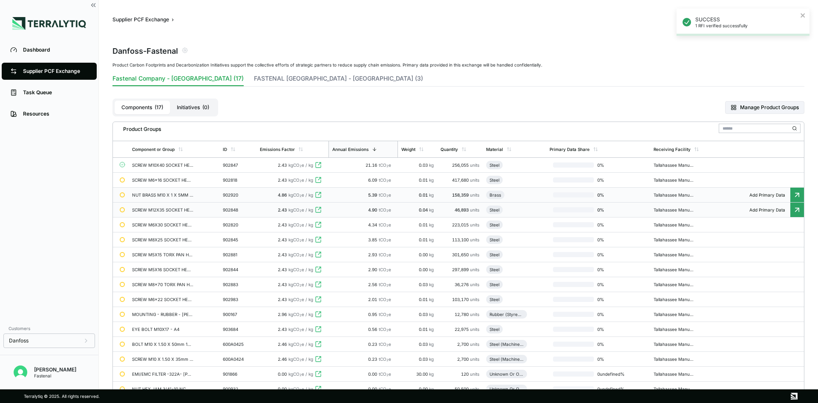
click at [441, 182] on td "Add Primary Data" at bounding box center [762, 180] width 84 height 15
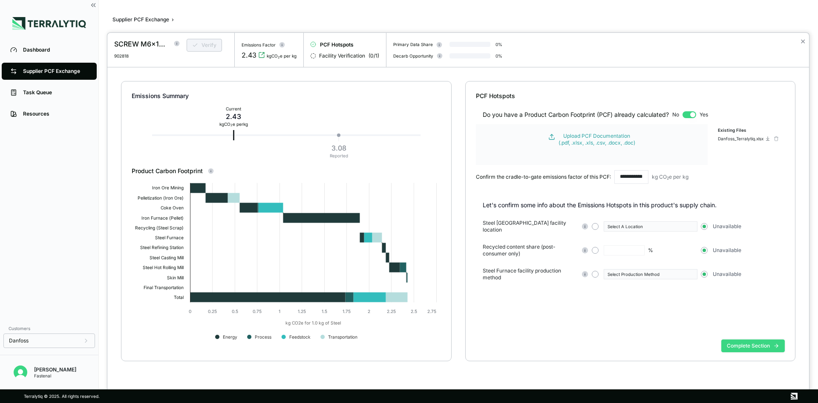
click at [441, 299] on button "Complete Section" at bounding box center [754, 345] width 64 height 13
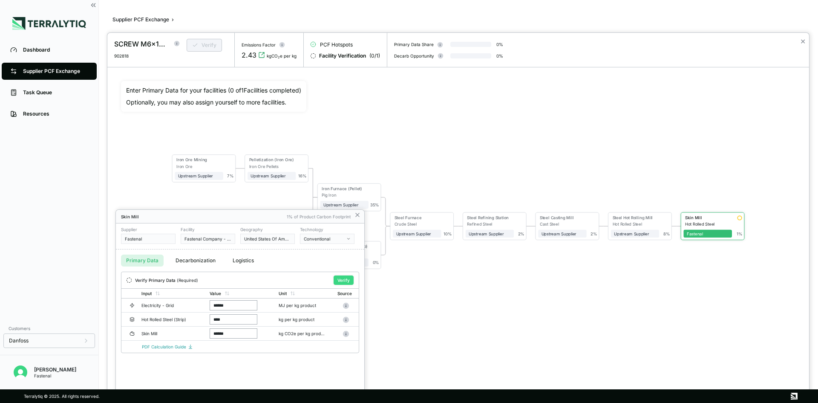
click at [340, 282] on button "Verify" at bounding box center [344, 279] width 20 height 9
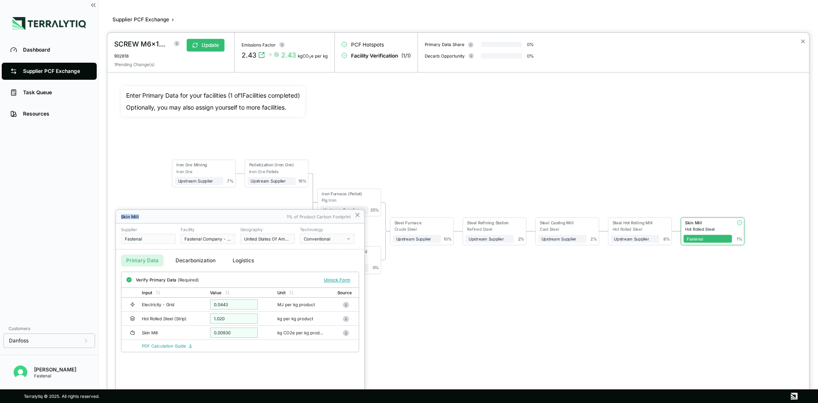
drag, startPoint x: 245, startPoint y: 210, endPoint x: 262, endPoint y: 159, distance: 53.5
click at [262, 299] on div "SCREW M6x16 SOCKET HEAD CAP ISO 4762 A4- 902818 Update 1 Pending Change(s) Emis…" at bounding box center [409, 403] width 818 height 0
click at [178, 256] on button "Decarbonization" at bounding box center [196, 260] width 50 height 12
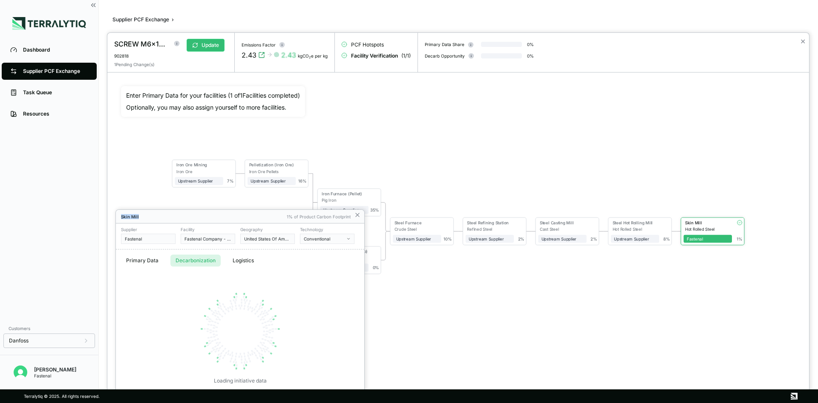
click at [130, 262] on button "Primary Data" at bounding box center [142, 260] width 43 height 12
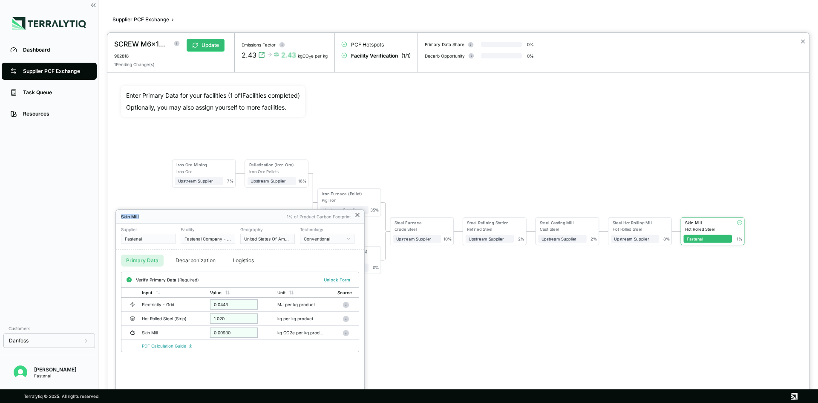
click at [355, 216] on icon at bounding box center [357, 214] width 7 height 7
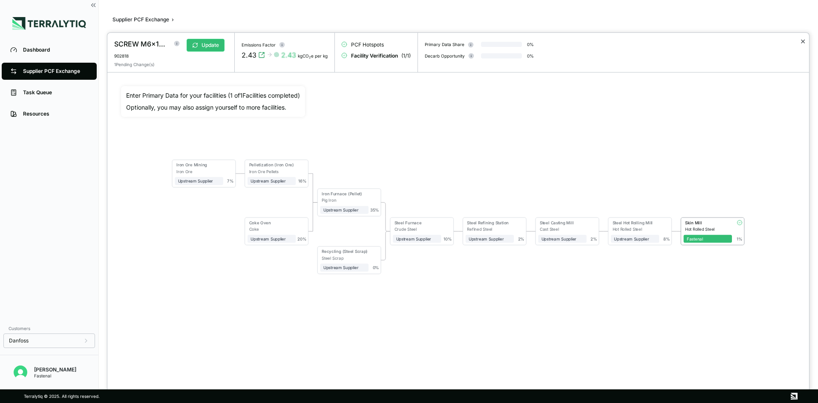
click at [441, 39] on button "✕" at bounding box center [804, 41] width 6 height 10
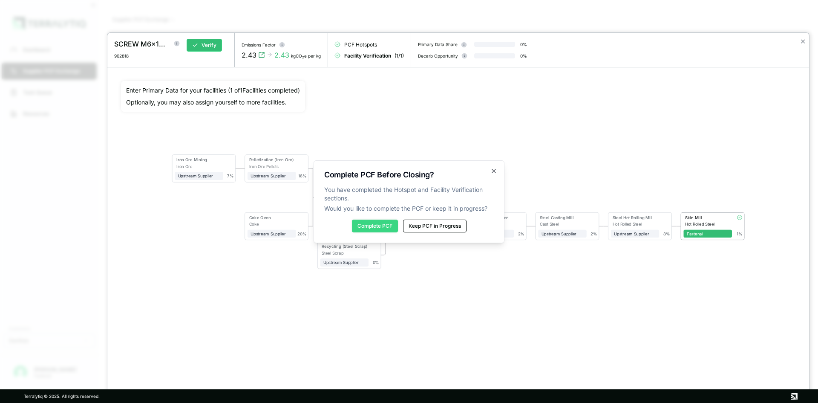
click at [366, 231] on button "Complete PCF" at bounding box center [375, 226] width 46 height 13
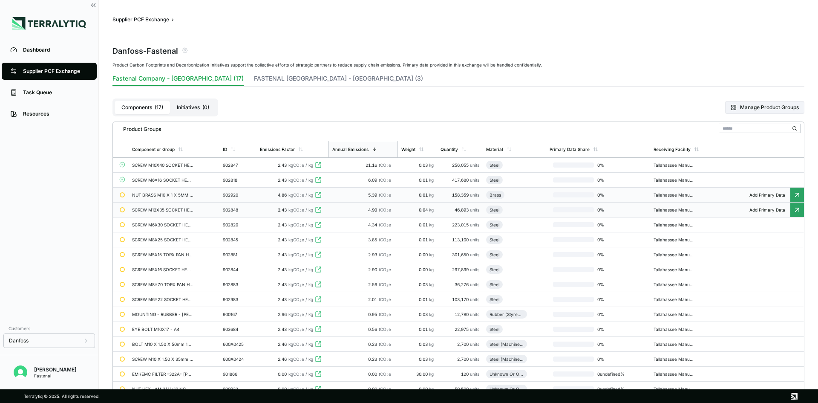
click at [441, 208] on div "Add Primary Data" at bounding box center [764, 209] width 81 height 5
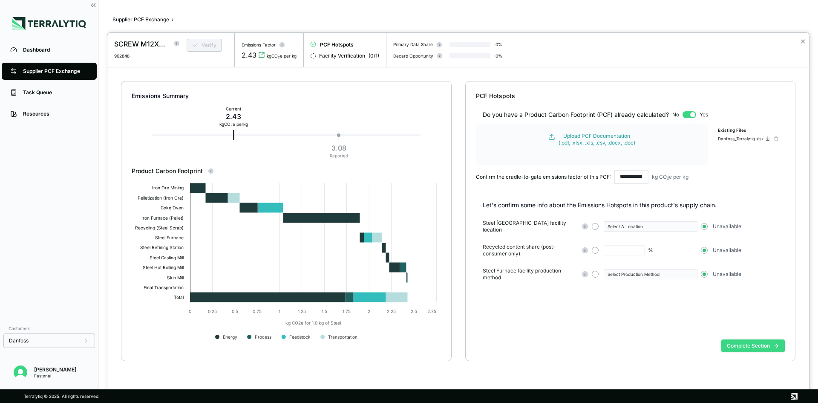
click at [441, 299] on button "Complete Section" at bounding box center [754, 345] width 64 height 13
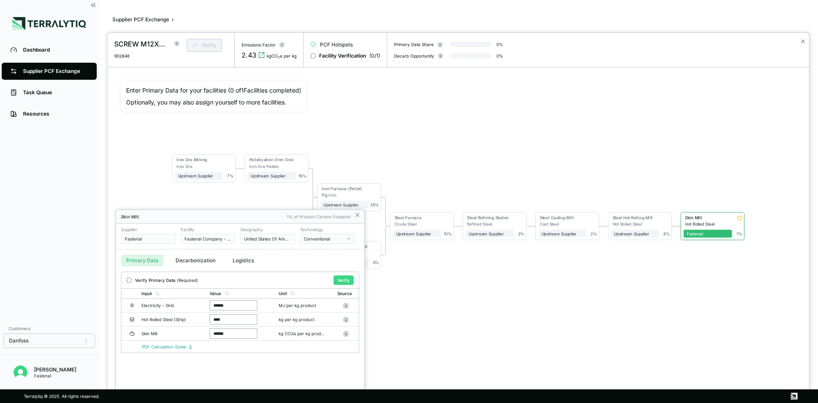
click at [341, 279] on button "Verify" at bounding box center [344, 279] width 20 height 9
click at [341, 279] on div "Verify Primary Data (Required) Verify Input Value Unit Source Electricity - Gri…" at bounding box center [240, 312] width 249 height 81
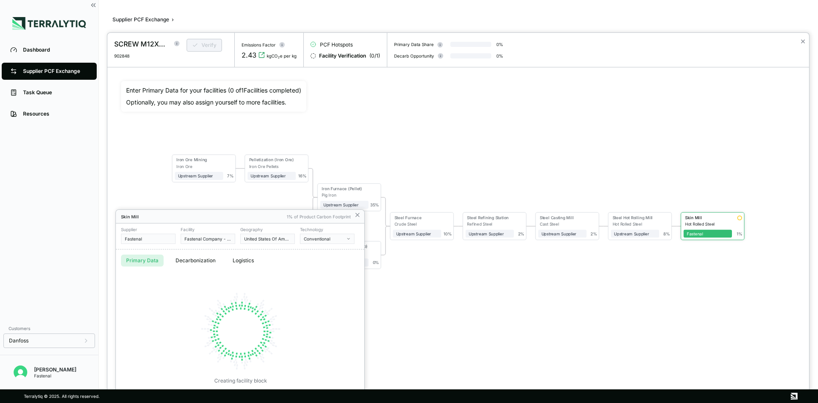
click at [300, 264] on div "Primary Data Decarbonization Logistics" at bounding box center [240, 260] width 249 height 22
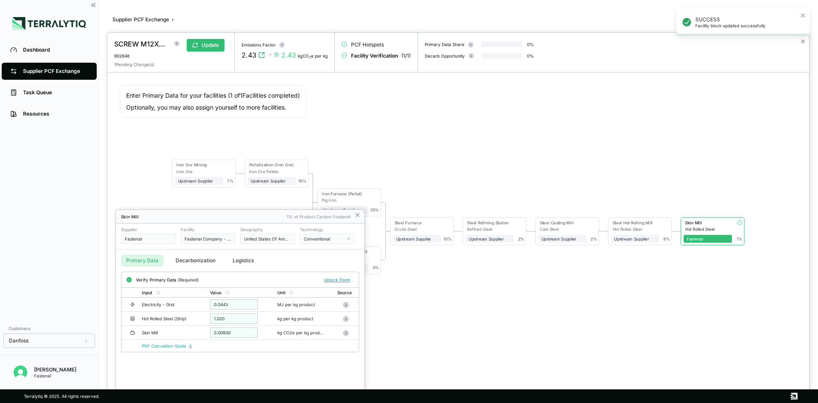
click at [441, 236] on div at bounding box center [458, 218] width 702 height 370
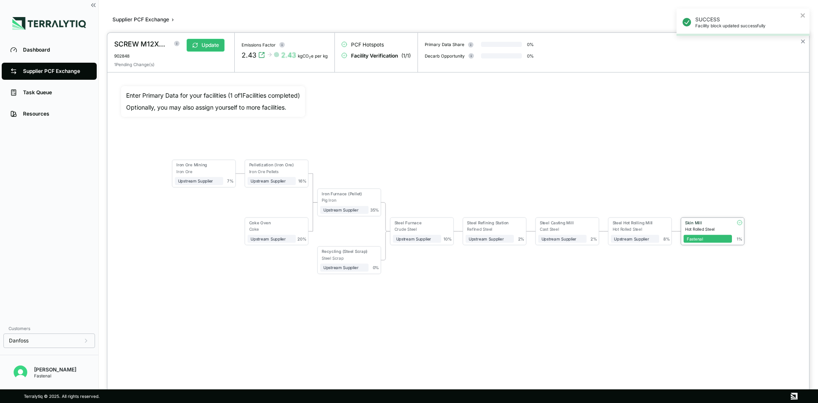
click at [441, 243] on div "Skin Mill Hot Rolled Steel Fastenal 1 %" at bounding box center [713, 230] width 63 height 27
click at [441, 240] on div "Fastenal" at bounding box center [708, 238] width 42 height 5
click at [441, 238] on div "Fastenal" at bounding box center [708, 238] width 42 height 5
click at [441, 231] on div "Fastenal" at bounding box center [708, 237] width 49 height 12
click at [441, 237] on div "Fastenal" at bounding box center [708, 238] width 42 height 5
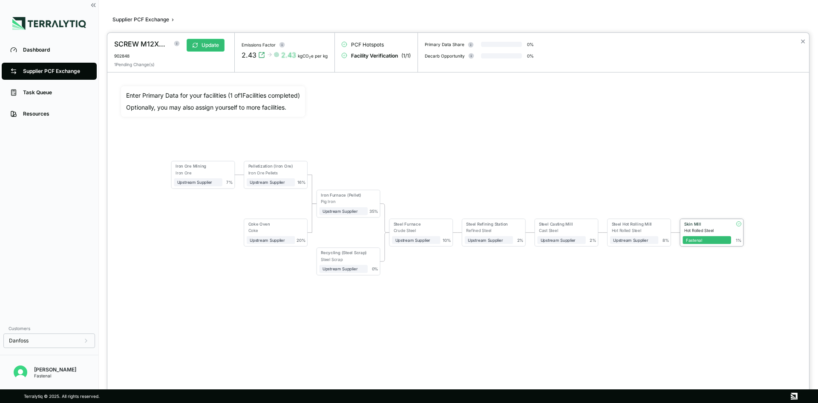
click at [441, 234] on div "Fastenal" at bounding box center [707, 238] width 49 height 12
click at [441, 39] on button "✕" at bounding box center [804, 41] width 6 height 10
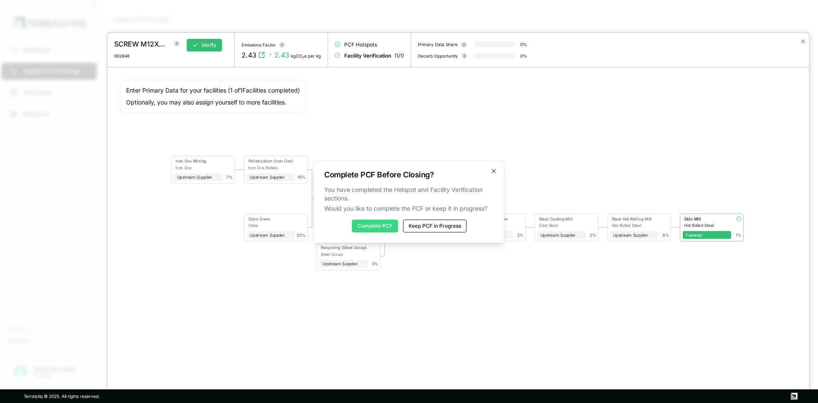
click at [387, 230] on button "Complete PCF" at bounding box center [375, 226] width 46 height 13
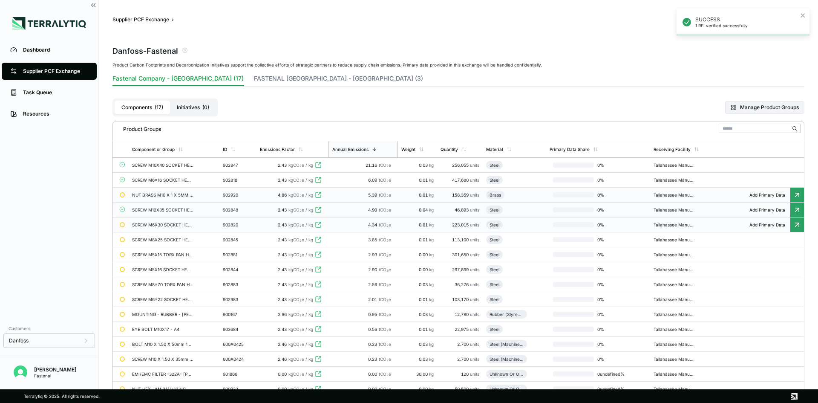
click at [441, 223] on span "Add Primary Data" at bounding box center [768, 224] width 46 height 5
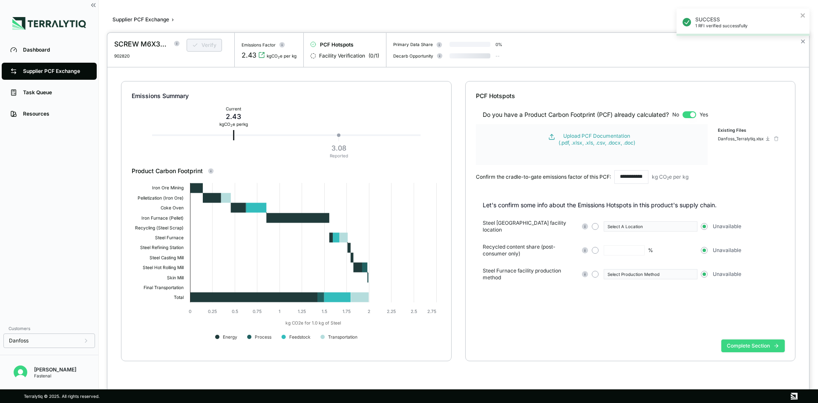
click at [441, 299] on button "Complete Section" at bounding box center [754, 345] width 64 height 13
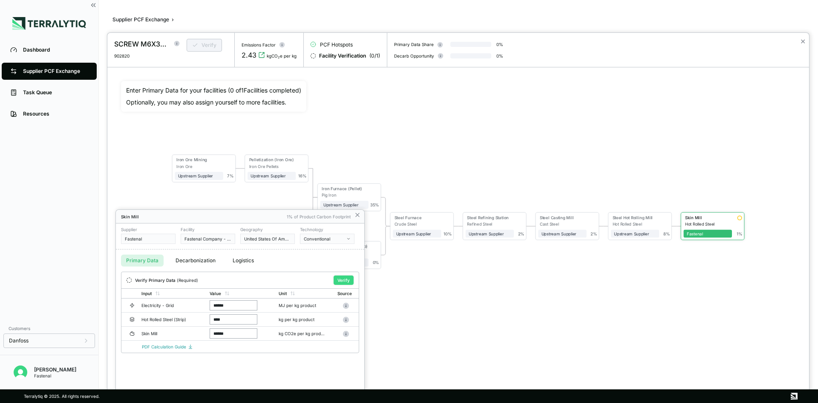
click at [342, 279] on button "Verify" at bounding box center [344, 279] width 20 height 9
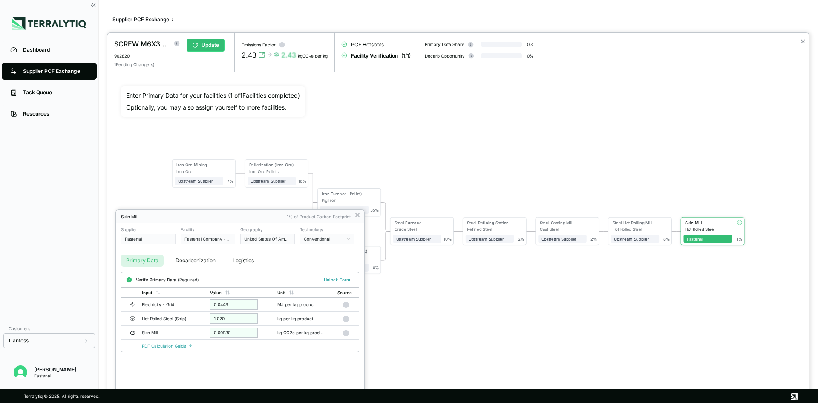
click at [441, 41] on div at bounding box center [458, 218] width 702 height 370
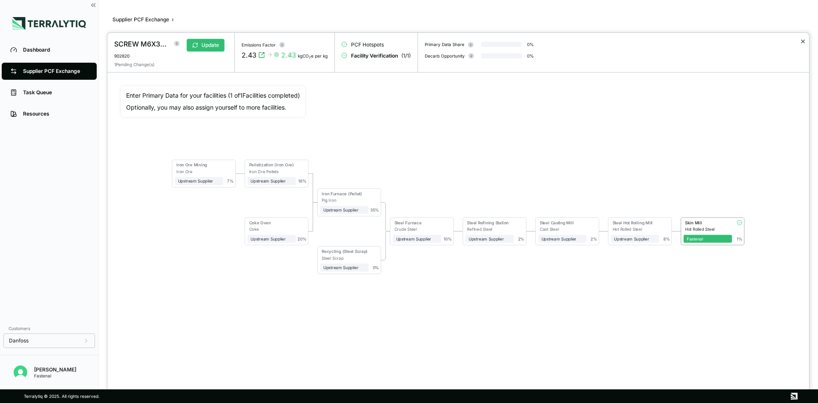
click at [441, 40] on button "✕" at bounding box center [804, 41] width 6 height 10
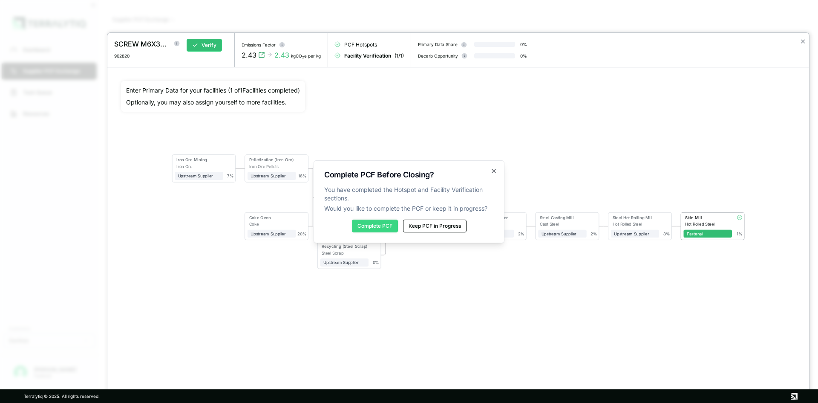
click at [358, 224] on button "Complete PCF" at bounding box center [375, 226] width 46 height 13
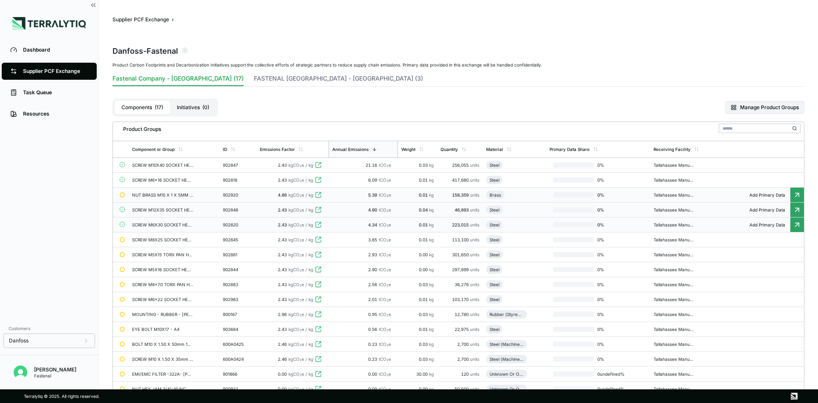
click at [441, 238] on span "Add Primary Data" at bounding box center [768, 239] width 46 height 5
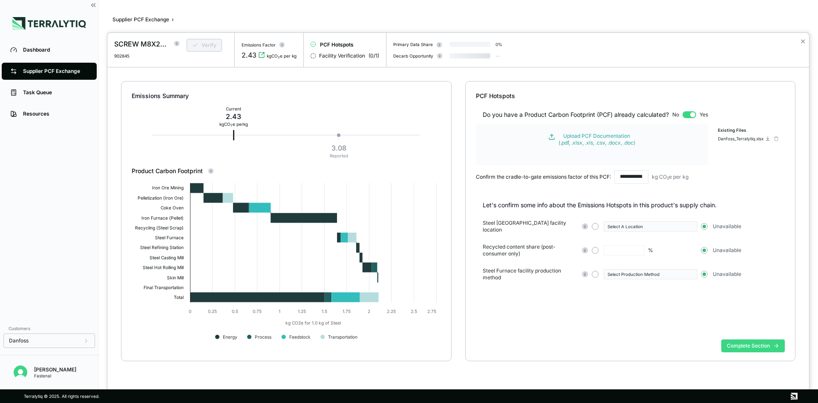
click at [441, 299] on button "Complete Section" at bounding box center [754, 345] width 64 height 13
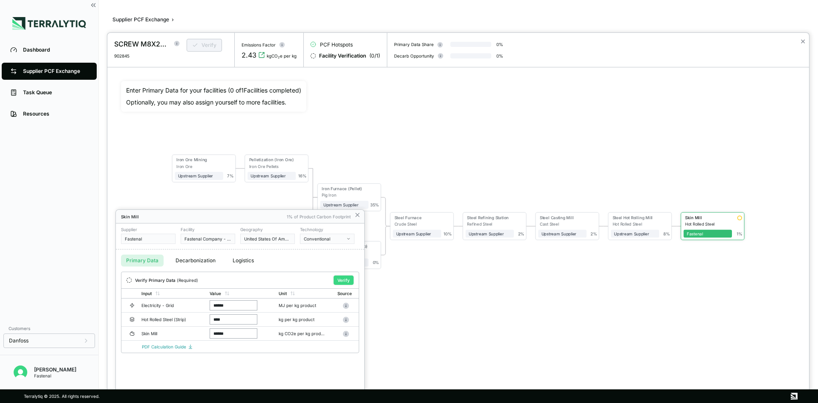
click at [337, 277] on button "Verify" at bounding box center [344, 279] width 20 height 9
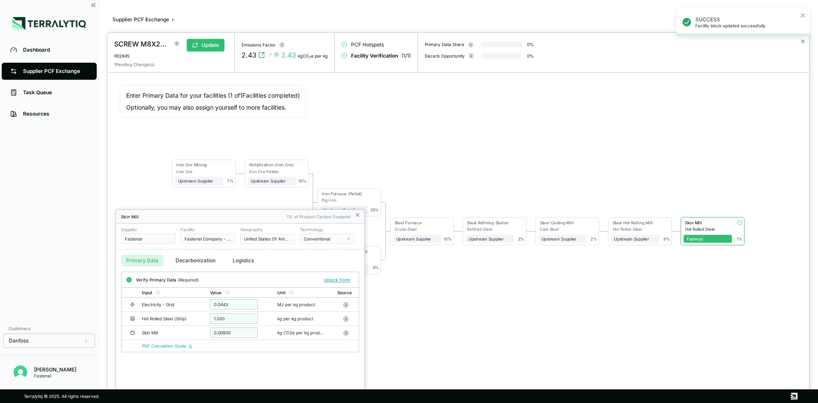
click at [441, 42] on div "SUCCESS Facility block updated successfully" at bounding box center [743, 26] width 136 height 38
click at [441, 17] on icon "close" at bounding box center [804, 15] width 6 height 7
click at [441, 45] on div at bounding box center [458, 218] width 702 height 370
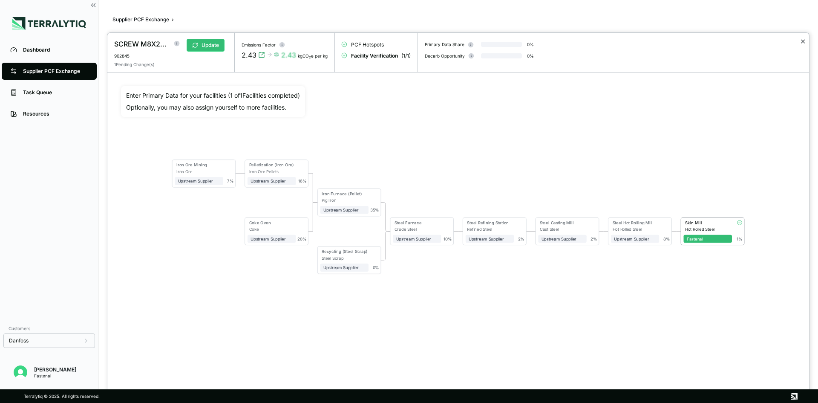
click at [441, 40] on button "✕" at bounding box center [804, 41] width 6 height 10
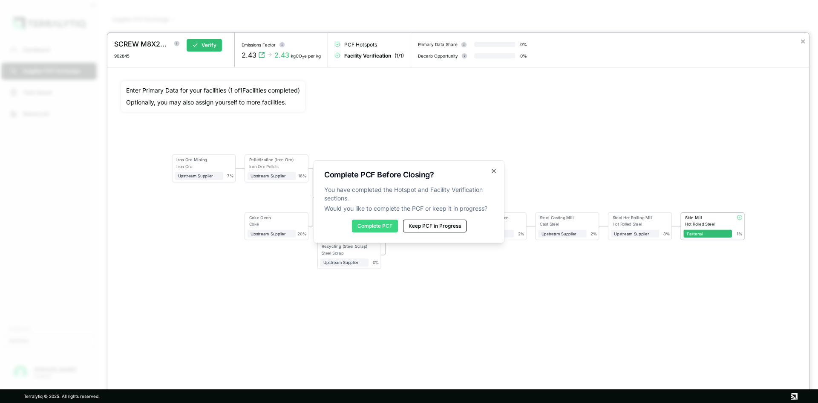
click at [385, 228] on button "Complete PCF" at bounding box center [375, 226] width 46 height 13
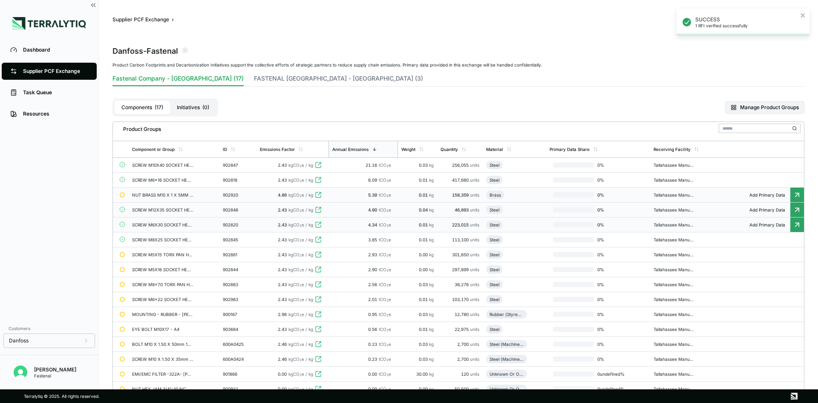
click at [171, 254] on div "SCREW M5X15 TORX PAN HEAD DBL SEMS" at bounding box center [162, 254] width 61 height 5
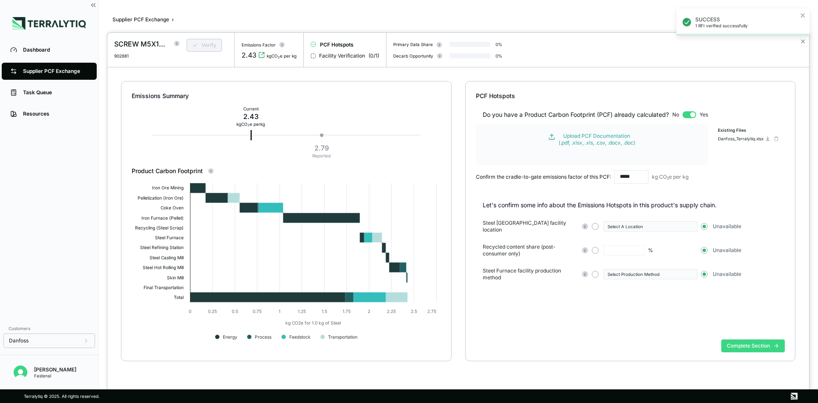
click at [441, 299] on button "Complete Section" at bounding box center [754, 345] width 64 height 13
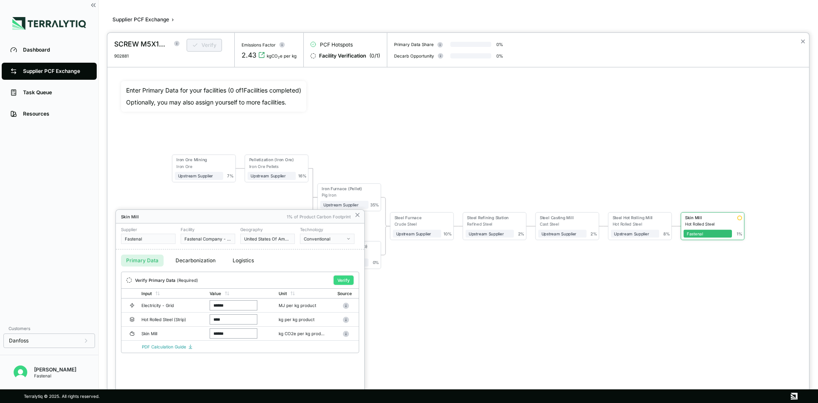
click at [353, 281] on button "Verify" at bounding box center [344, 279] width 20 height 9
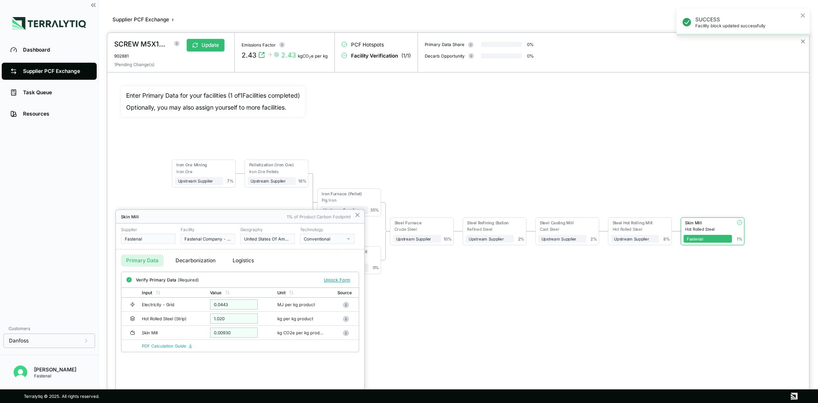
click at [441, 40] on div "SUCCESS Facility block updated successfully" at bounding box center [743, 26] width 136 height 38
click at [441, 18] on icon "close" at bounding box center [804, 15] width 6 height 7
click at [441, 44] on div at bounding box center [458, 218] width 702 height 370
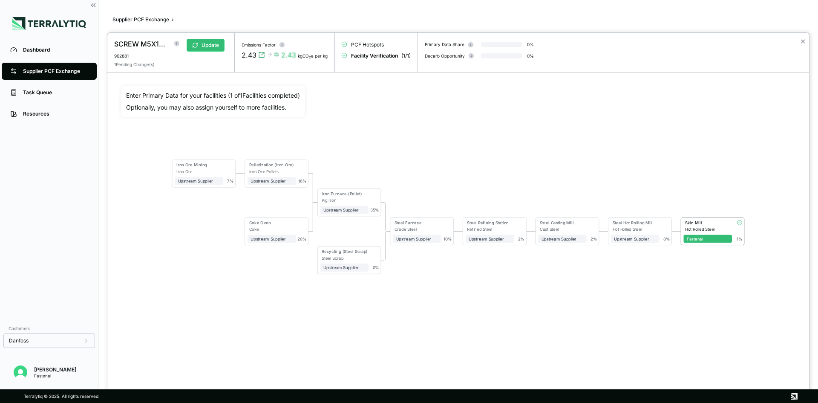
click at [441, 42] on div "✕" at bounding box center [803, 52] width 12 height 39
click at [441, 41] on button "✕" at bounding box center [804, 41] width 6 height 10
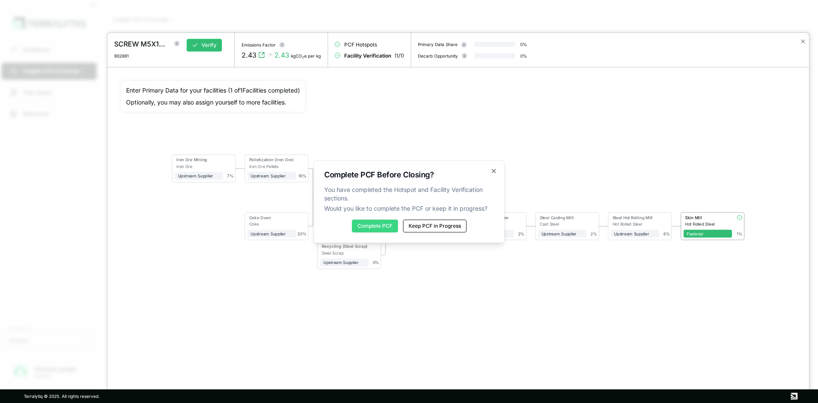
click at [382, 229] on button "Complete PCF" at bounding box center [375, 226] width 46 height 13
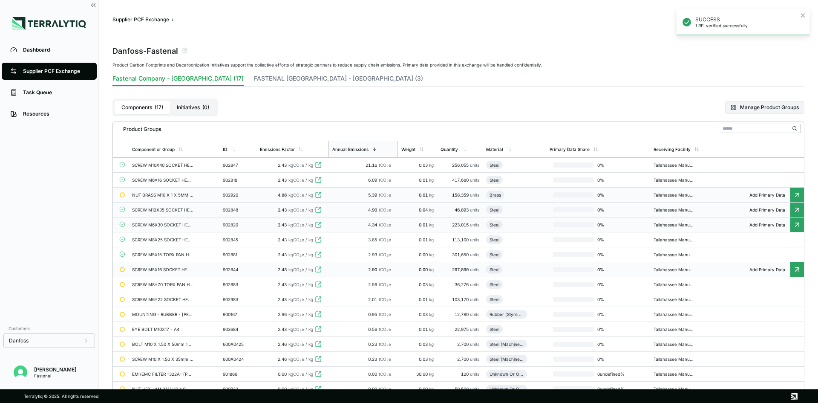
click at [220, 267] on td "902844" at bounding box center [238, 269] width 37 height 15
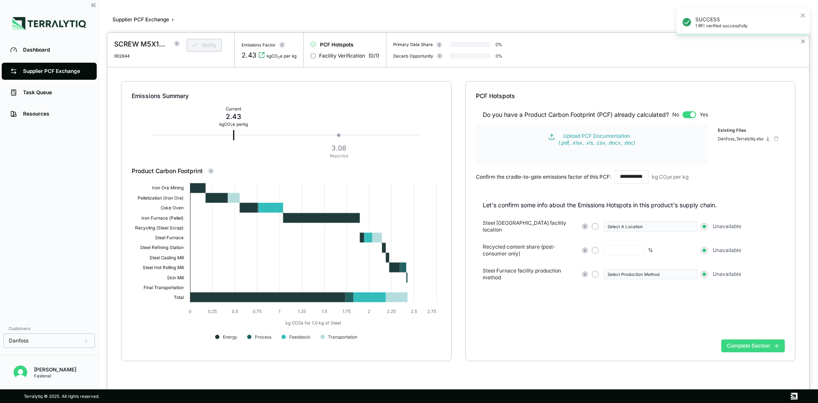
click at [441, 299] on button "Complete Section" at bounding box center [754, 345] width 64 height 13
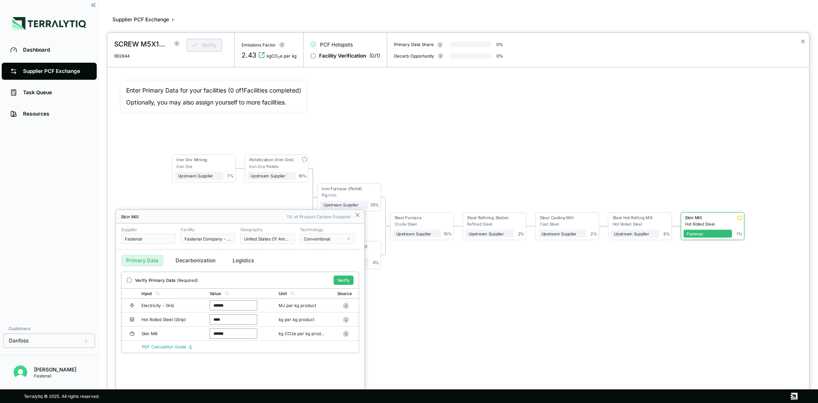
click at [342, 279] on button "Verify" at bounding box center [344, 279] width 20 height 9
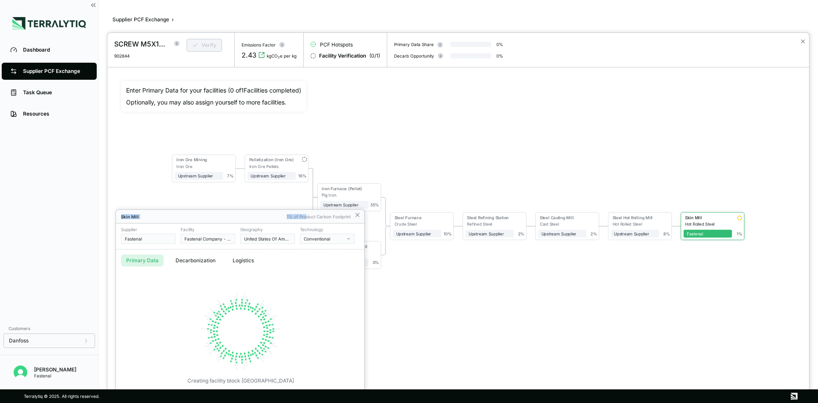
drag, startPoint x: 307, startPoint y: 213, endPoint x: 318, endPoint y: 167, distance: 47.8
click at [318, 299] on div "SCREW M5X16 SOCKET HEAD CAP ISO 4762 A4- 902844 Verify Emissions Factor 2.43 kg…" at bounding box center [409, 403] width 818 height 0
click at [282, 214] on div "Skin Mill" at bounding box center [202, 216] width 162 height 5
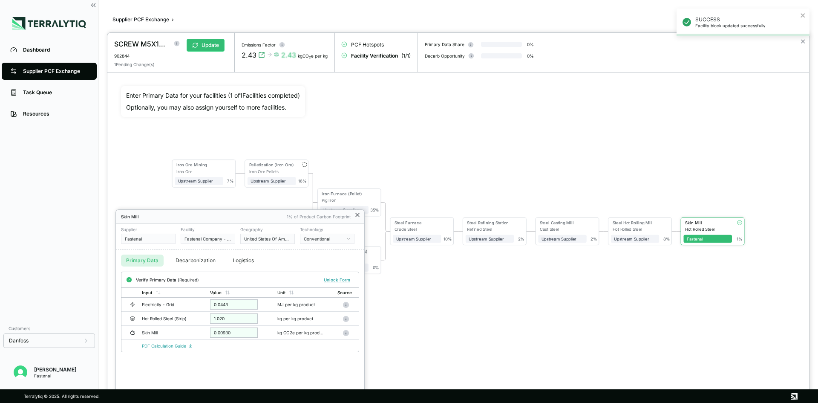
click at [357, 214] on icon at bounding box center [357, 214] width 7 height 7
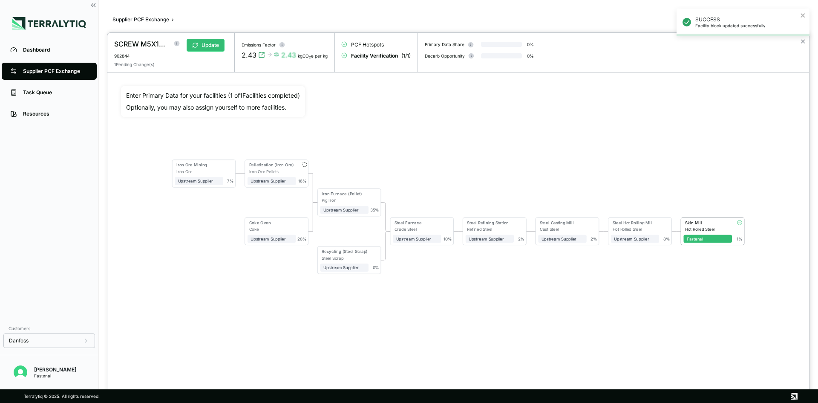
click at [441, 37] on div "SUCCESS Facility block updated successfully" at bounding box center [743, 26] width 136 height 38
click at [441, 40] on div "SUCCESS Facility block updated successfully" at bounding box center [743, 26] width 136 height 38
click at [441, 13] on icon "close" at bounding box center [804, 15] width 6 height 7
click at [441, 43] on button "✕" at bounding box center [804, 41] width 6 height 10
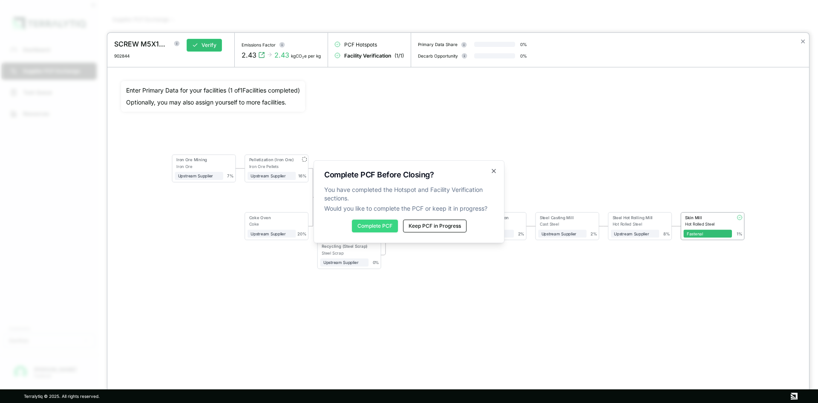
click at [381, 231] on button "Complete PCF" at bounding box center [375, 226] width 46 height 13
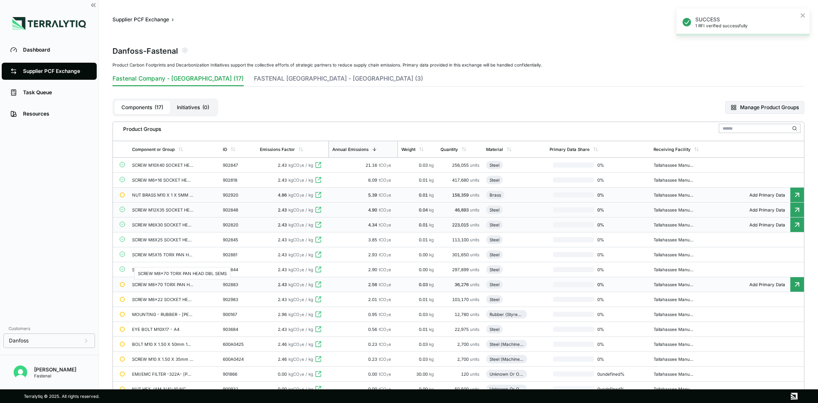
click at [176, 285] on div "SCREW M8x70 TORX PAN HEAD DBL SEMS" at bounding box center [162, 284] width 61 height 5
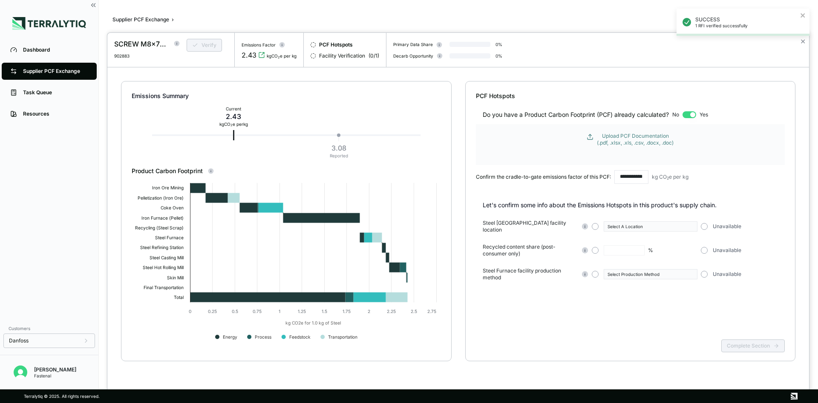
drag, startPoint x: 656, startPoint y: 152, endPoint x: 647, endPoint y: 142, distance: 14.5
click at [441, 151] on form "Upload PCF Documentation (.pdf, .xlsx, .xls, .csv, .docx, .doc)" at bounding box center [630, 144] width 309 height 41
click at [441, 140] on div "Upload PCF Documentation (.pdf, .xlsx, .xls, .csv, .docx, .doc)" at bounding box center [635, 140] width 77 height 14
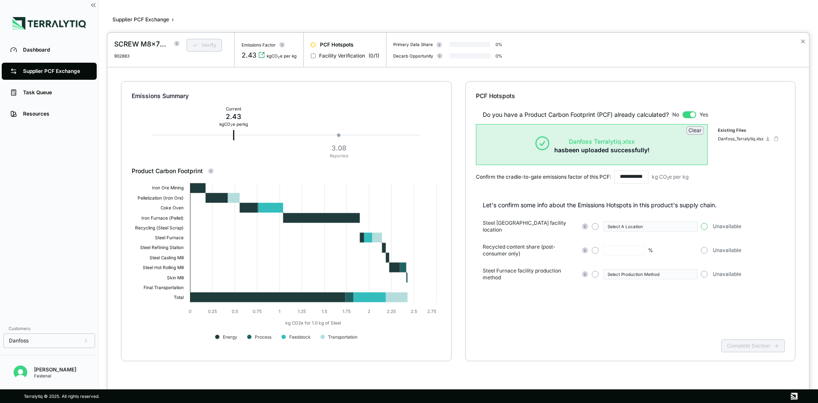
click at [441, 225] on button "button" at bounding box center [704, 226] width 7 height 7
click at [441, 252] on div "Recycled content share (post-consumer only) % Unavailable" at bounding box center [634, 250] width 303 height 14
click at [441, 249] on button "button" at bounding box center [704, 250] width 7 height 7
click at [441, 271] on button "button" at bounding box center [704, 274] width 7 height 7
click at [441, 299] on button "Complete Section" at bounding box center [754, 345] width 64 height 13
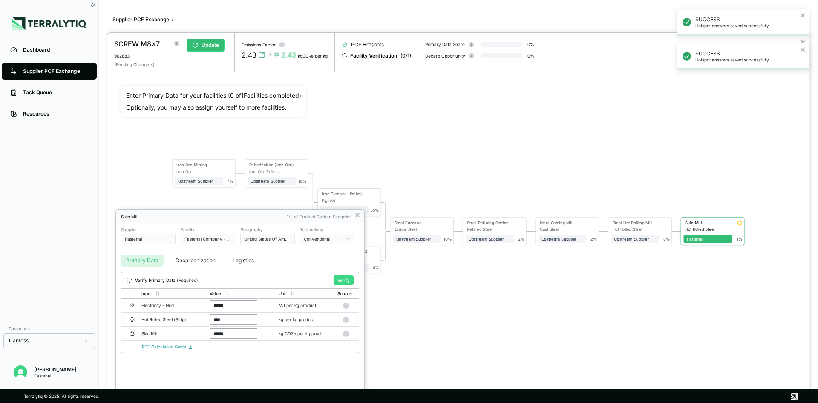
click at [347, 282] on button "Verify" at bounding box center [344, 279] width 20 height 9
click at [353, 212] on div "Skin Mill 1% of Product Carbon Footprint" at bounding box center [240, 217] width 249 height 14
click at [358, 214] on icon at bounding box center [357, 214] width 3 height 3
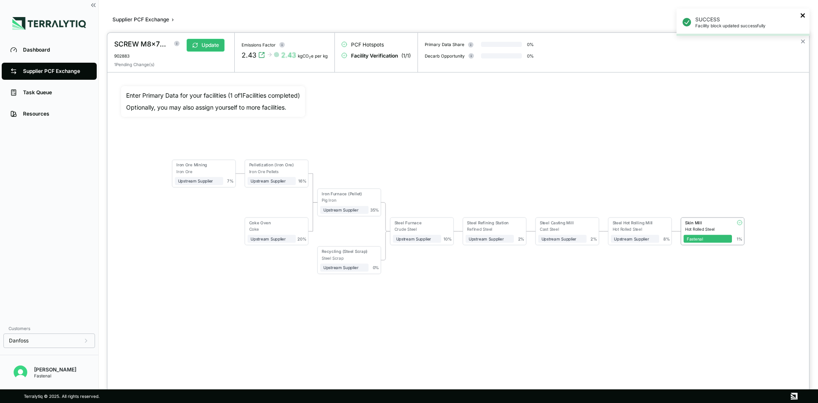
click at [802, 14] on icon "close" at bounding box center [803, 15] width 4 height 4
click at [800, 41] on div "✕" at bounding box center [803, 52] width 12 height 39
click at [803, 42] on button "✕" at bounding box center [804, 41] width 6 height 10
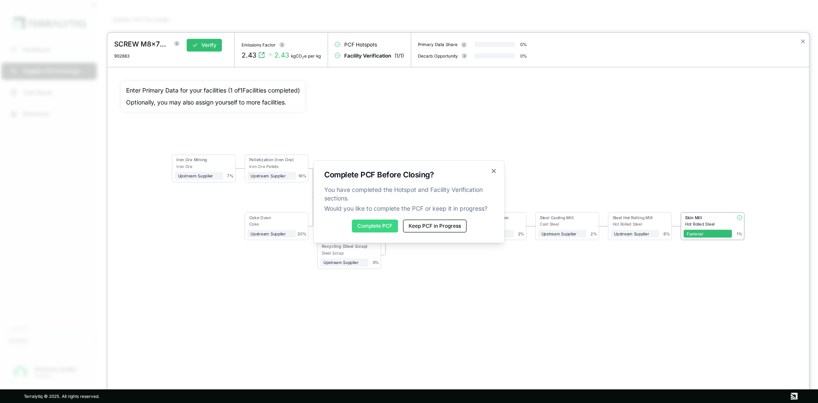
click at [380, 231] on button "Complete PCF" at bounding box center [375, 226] width 46 height 13
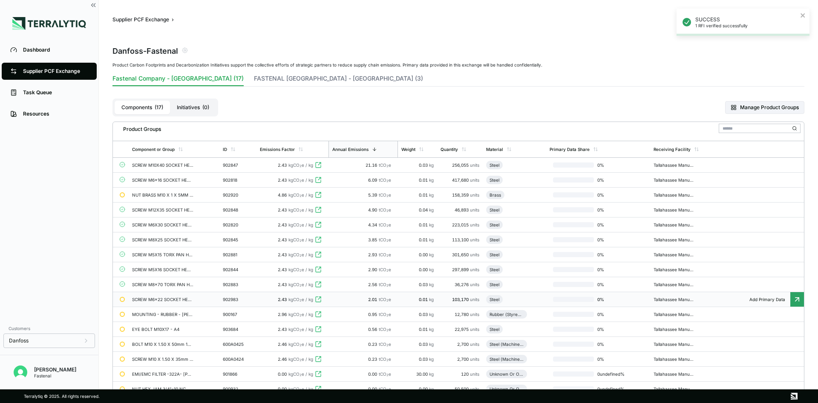
click at [197, 301] on td "SCREW M6x22 SOCKET HEAD CAP DBL SEMS" at bounding box center [174, 299] width 91 height 15
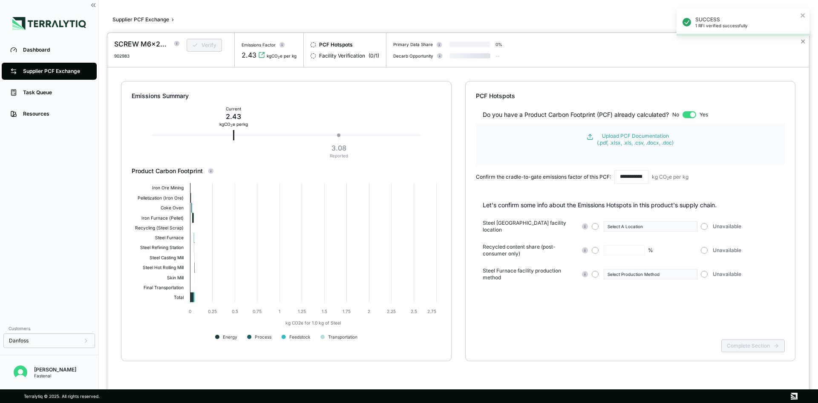
click at [661, 146] on form "Upload PCF Documentation (.pdf, .xlsx, .xls, .csv, .docx, .doc)" at bounding box center [630, 144] width 309 height 41
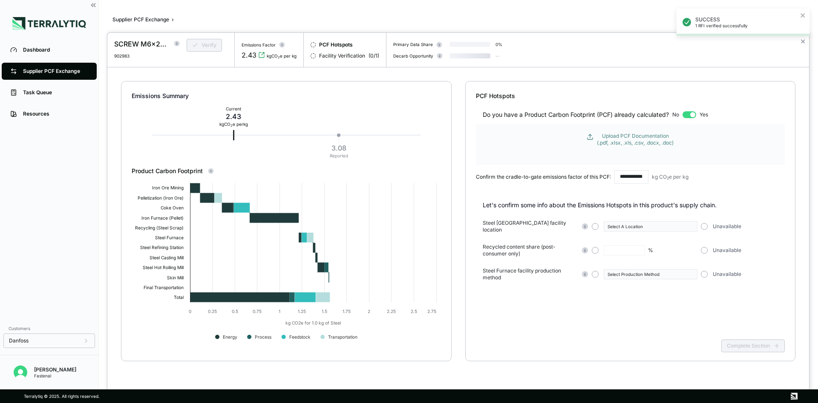
click at [656, 142] on div "Upload PCF Documentation (.pdf, .xlsx, .xls, .csv, .docx, .doc)" at bounding box center [635, 140] width 77 height 14
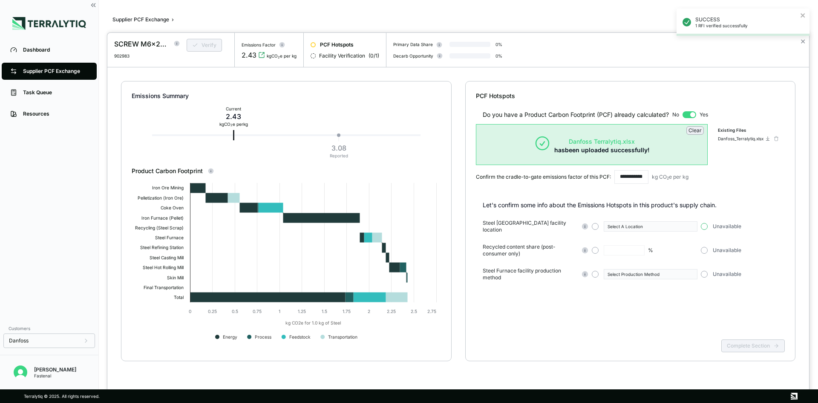
click at [706, 226] on button "button" at bounding box center [704, 226] width 7 height 7
click at [704, 251] on div "Recycled content share (post-consumer only) % Unavailable" at bounding box center [634, 250] width 303 height 14
click at [703, 248] on button "button" at bounding box center [704, 250] width 7 height 7
click at [705, 272] on button "button" at bounding box center [704, 274] width 7 height 7
click at [747, 341] on button "Complete Section" at bounding box center [754, 345] width 64 height 13
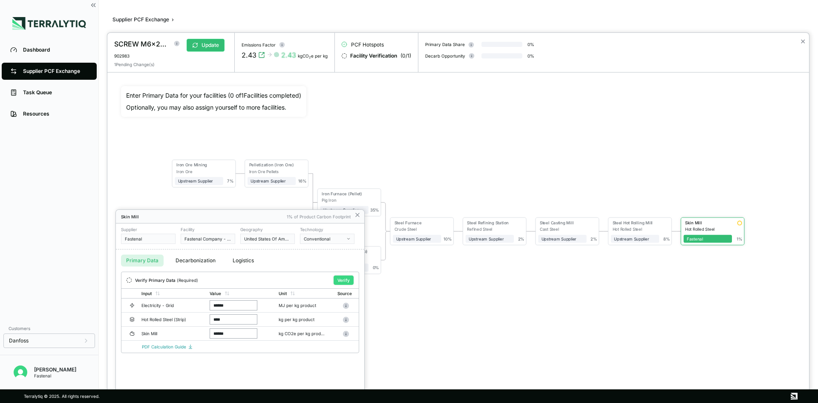
click at [353, 279] on button "Verify" at bounding box center [344, 279] width 20 height 9
click at [354, 213] on div "Skin Mill 1% of Product Carbon Footprint" at bounding box center [240, 217] width 249 height 14
click at [358, 213] on icon at bounding box center [357, 214] width 7 height 7
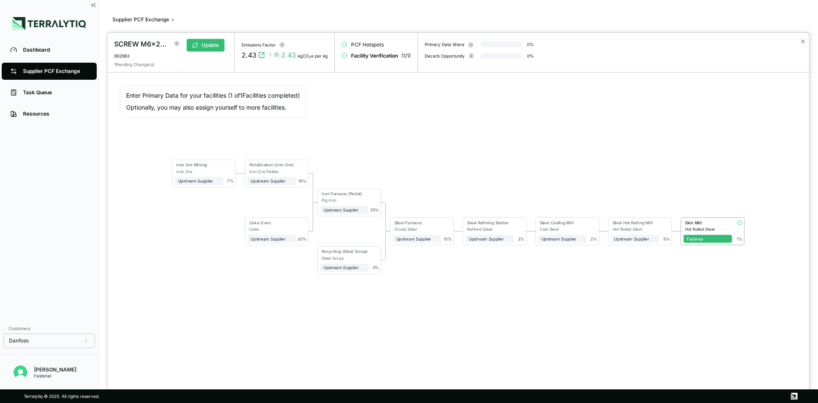
click at [698, 67] on div "SCREW M6x22 SOCKET HEAD CAP DBL SEMS 902983 Update 1 Pending Change(s) Emission…" at bounding box center [458, 52] width 702 height 39
click at [801, 40] on button "✕" at bounding box center [804, 41] width 6 height 10
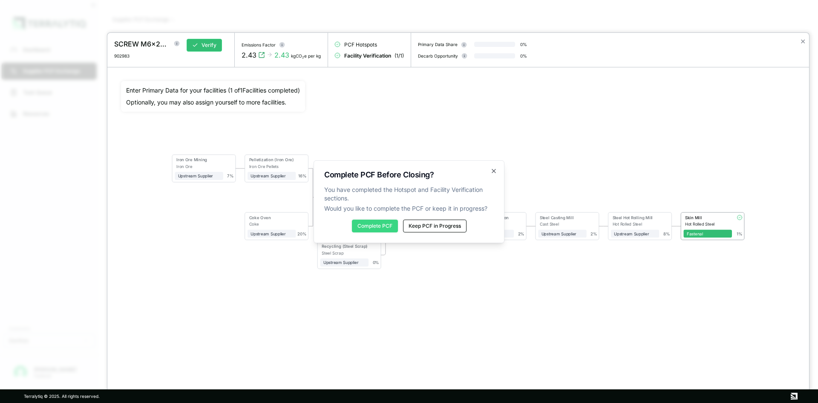
click at [387, 225] on button "Complete PCF" at bounding box center [375, 226] width 46 height 13
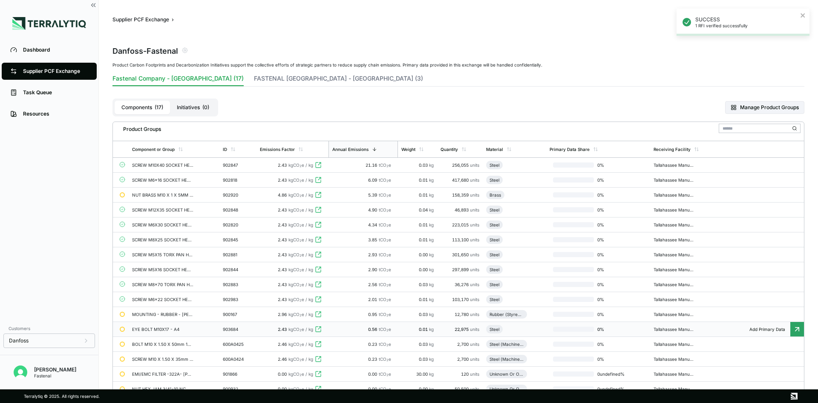
click at [146, 335] on td "EYE BOLT M10X17 - A4" at bounding box center [174, 329] width 91 height 15
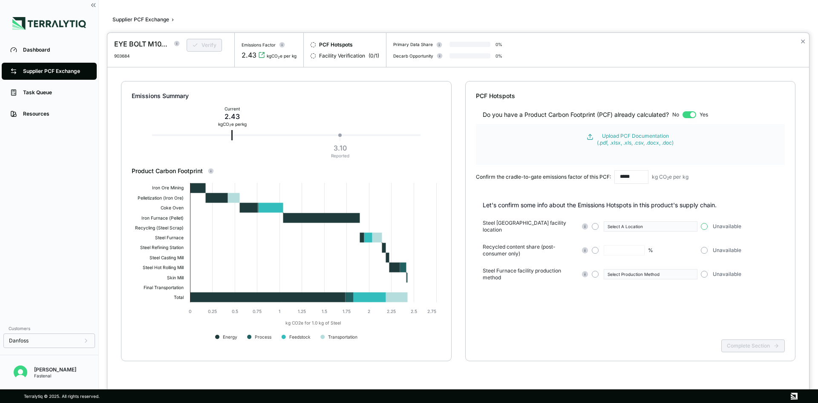
click at [704, 226] on button "button" at bounding box center [704, 226] width 7 height 7
click at [707, 249] on button "button" at bounding box center [704, 250] width 7 height 7
click at [705, 268] on div "Steel Furnace facility production method Select Production Method Unavailable" at bounding box center [634, 274] width 303 height 14
click at [706, 271] on button "button" at bounding box center [704, 274] width 7 height 7
click at [635, 142] on div "Upload PCF Documentation (.pdf, .xlsx, .xls, .csv, .docx, .doc)" at bounding box center [635, 140] width 77 height 14
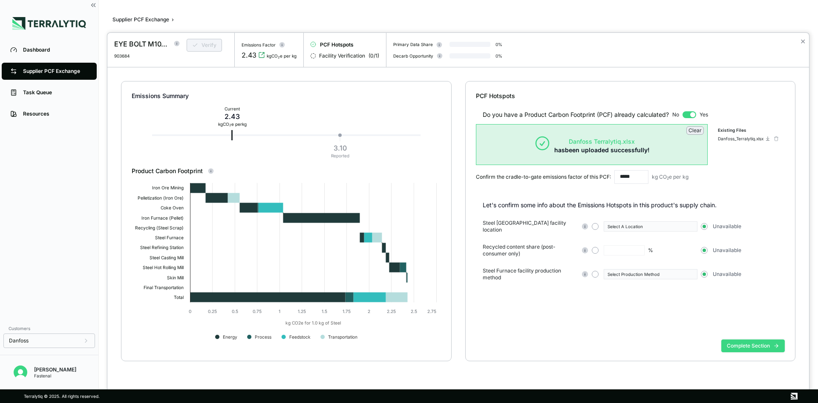
click at [751, 344] on button "Complete Section" at bounding box center [754, 345] width 64 height 13
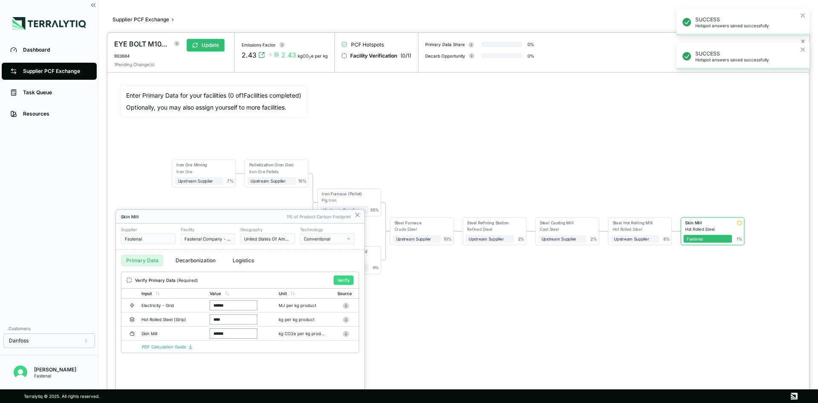
click at [344, 279] on button "Verify" at bounding box center [344, 279] width 20 height 9
click at [358, 217] on icon at bounding box center [357, 214] width 7 height 7
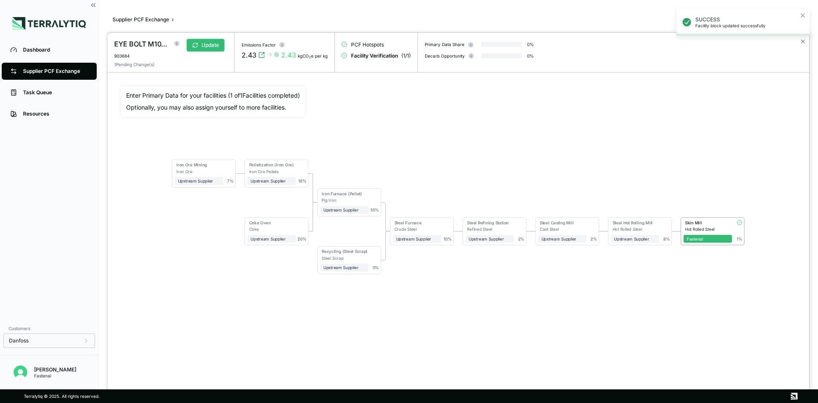
click at [803, 19] on div "SUCCESS Facility block updated successfully" at bounding box center [743, 22] width 133 height 27
click at [803, 43] on button "✕" at bounding box center [804, 41] width 6 height 10
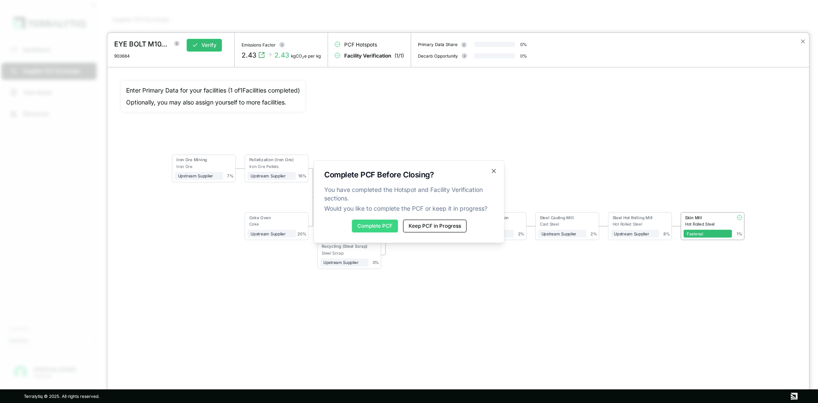
click at [387, 224] on button "Complete PCF" at bounding box center [375, 226] width 46 height 13
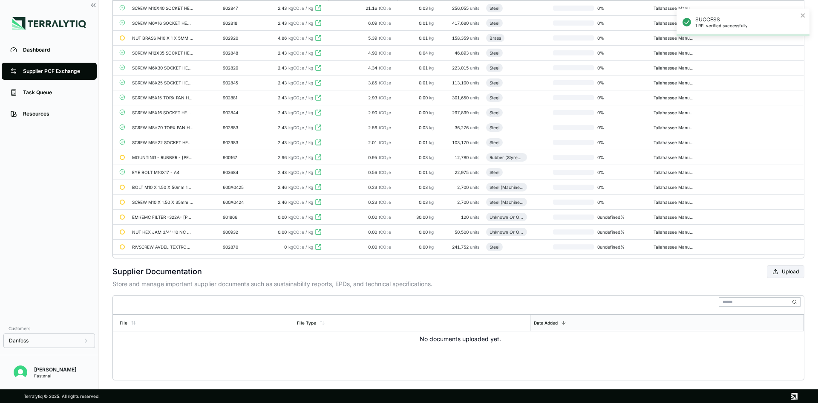
scroll to position [168, 0]
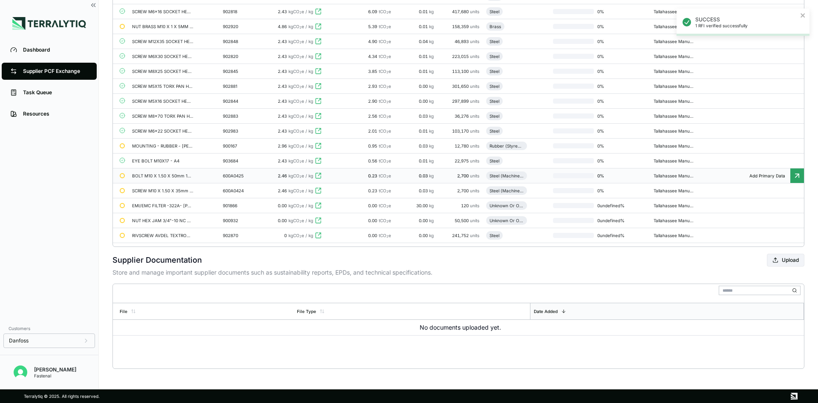
click at [180, 172] on td "BOLT M10 X 1.50 X 50mm 12 POINT HEAD A4" at bounding box center [174, 175] width 91 height 15
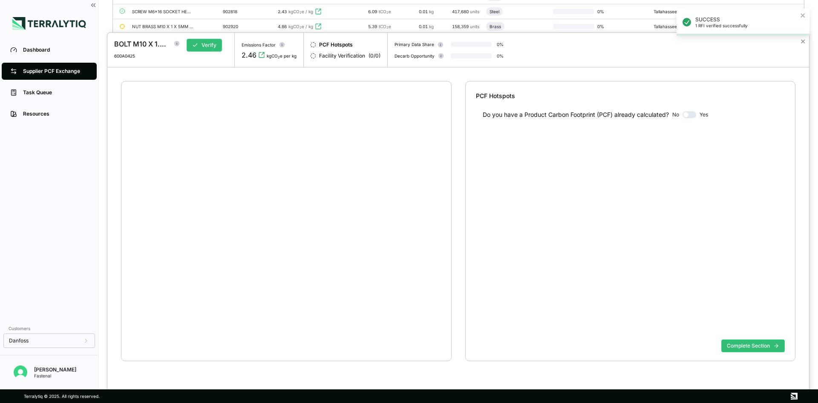
scroll to position [16, 0]
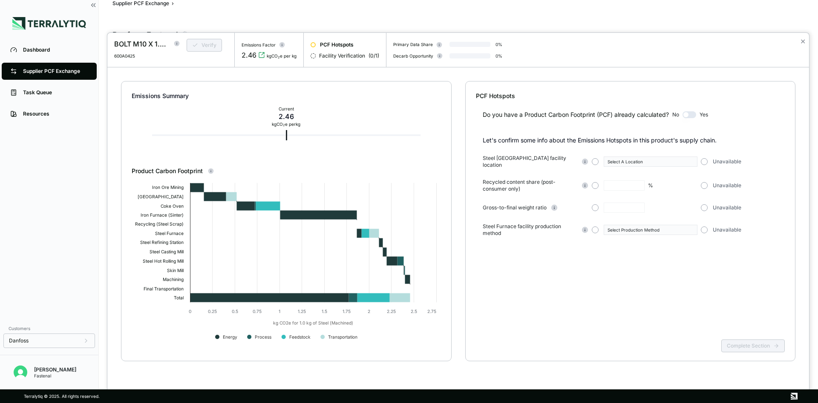
click at [799, 41] on div "✕" at bounding box center [803, 50] width 12 height 34
click at [801, 41] on button "✕" at bounding box center [804, 41] width 6 height 10
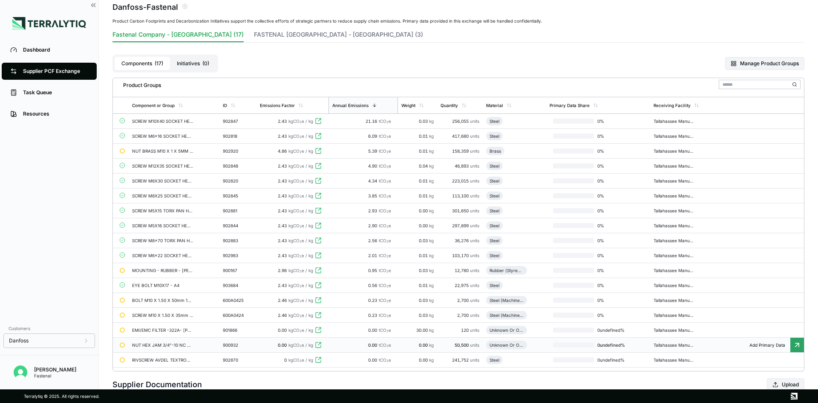
scroll to position [59, 0]
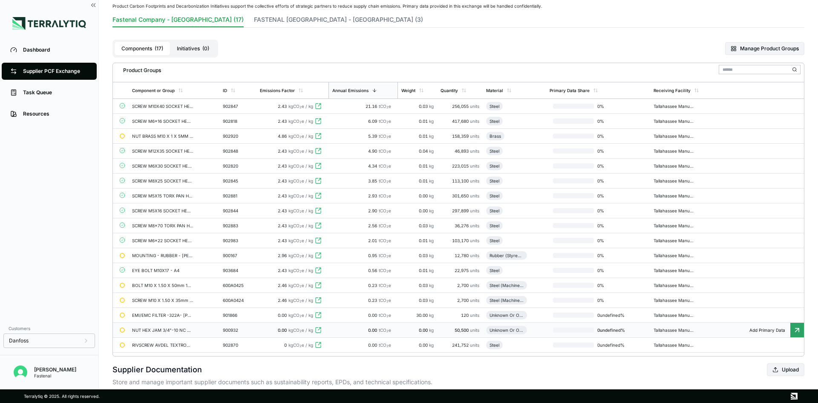
click at [153, 299] on div "SCREW M10 X 1.50 X 35mm 12 POINT HEAD A4" at bounding box center [162, 300] width 61 height 5
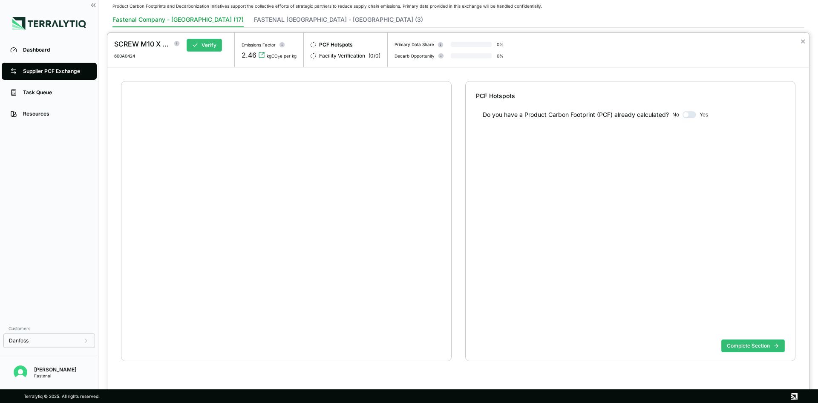
scroll to position [16, 0]
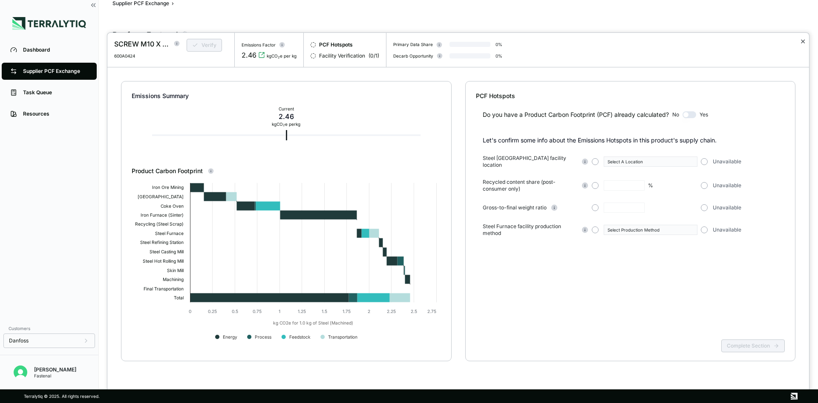
click at [806, 41] on button "✕" at bounding box center [804, 41] width 6 height 10
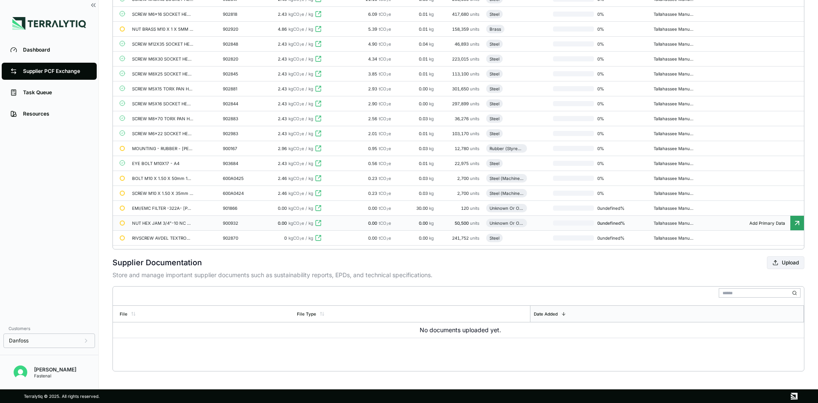
scroll to position [168, 0]
click at [168, 237] on div "RIVSCREW AVDEL TEXTRON#01710-12570" at bounding box center [162, 235] width 61 height 5
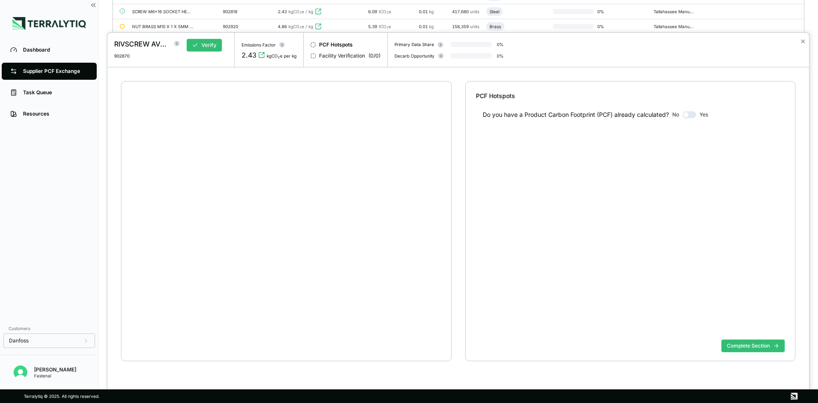
scroll to position [16, 0]
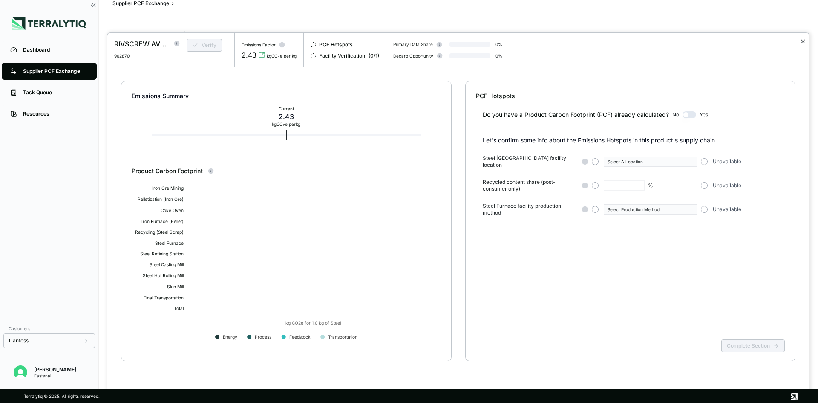
click at [803, 38] on button "✕" at bounding box center [804, 41] width 6 height 10
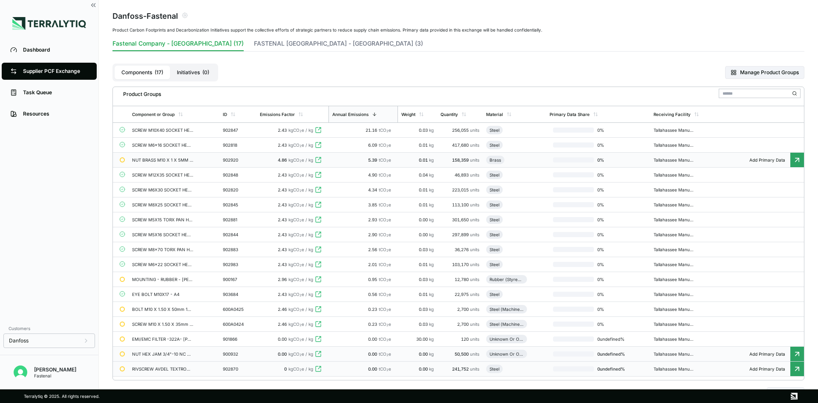
scroll to position [43, 0]
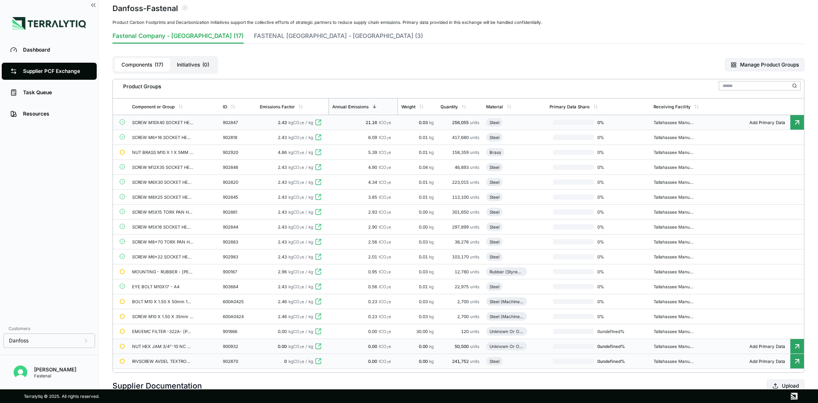
click at [586, 122] on div at bounding box center [573, 122] width 41 height 5
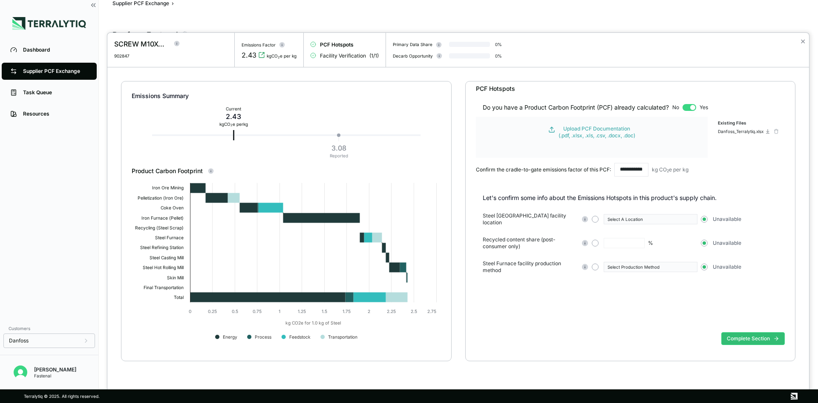
scroll to position [9, 0]
click at [734, 341] on button "Complete Section" at bounding box center [754, 337] width 64 height 13
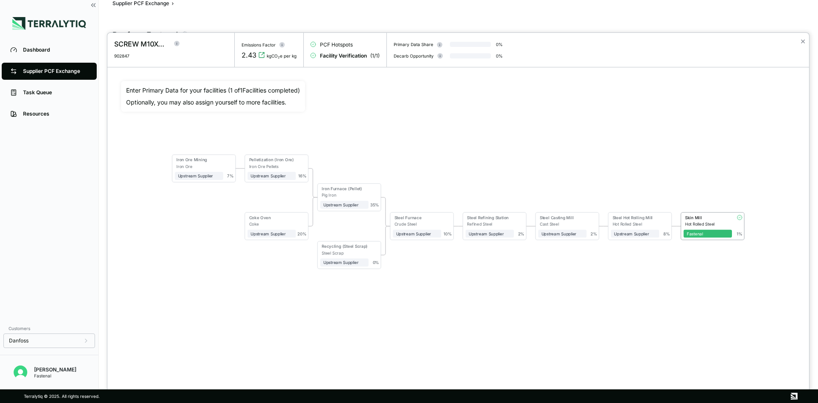
click at [682, 121] on div "Iron Ore Mining Iron Ore Upstream Supplier + Assign to me 7 % Pelletization (Ir…" at bounding box center [458, 211] width 675 height 261
click at [698, 220] on div "Skin Mill" at bounding box center [706, 218] width 45 height 6
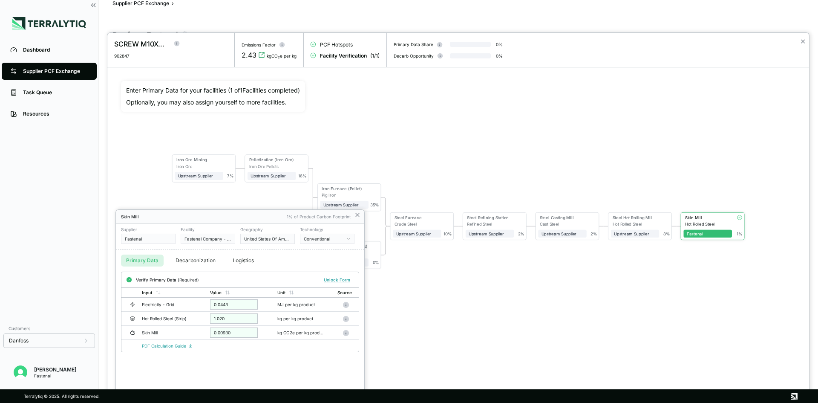
click at [142, 263] on button "Primary Data" at bounding box center [142, 260] width 43 height 12
click at [354, 219] on div "Skin Mill 1% of Product Carbon Footprint" at bounding box center [240, 217] width 249 height 14
click at [356, 214] on icon at bounding box center [357, 214] width 7 height 7
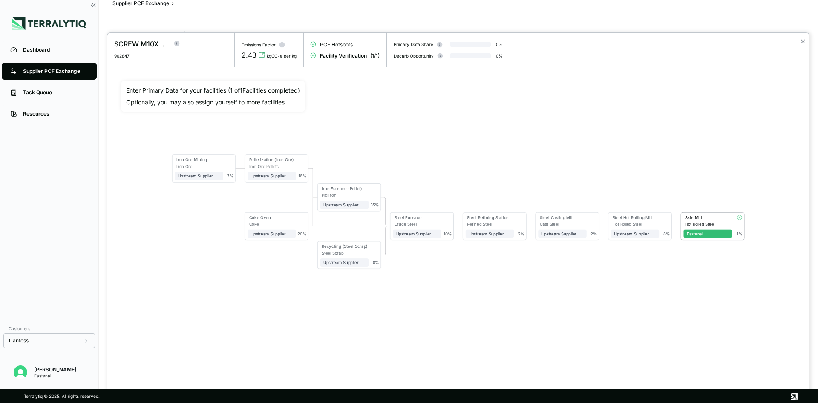
click at [801, 37] on button "✕" at bounding box center [804, 41] width 6 height 10
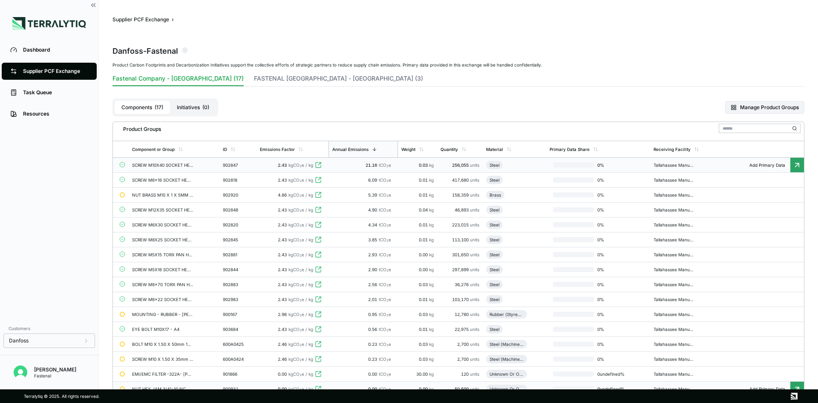
click at [459, 113] on div "Components ( 17 ) Initiatives ( 0 ) Manage Product Groups" at bounding box center [459, 107] width 692 height 28
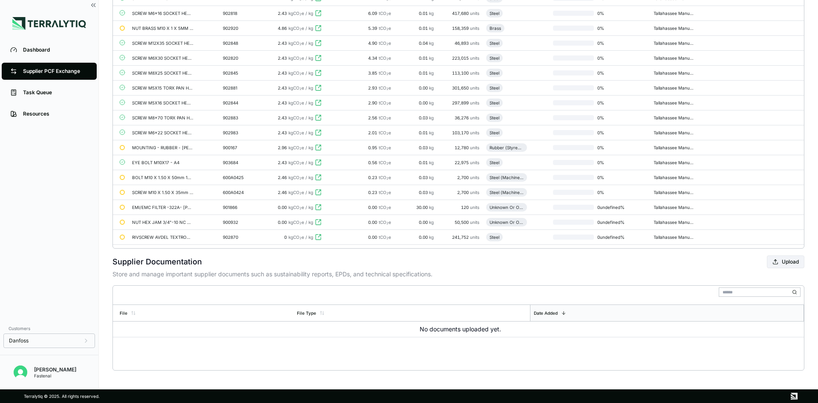
scroll to position [168, 0]
